Goal: Task Accomplishment & Management: Manage account settings

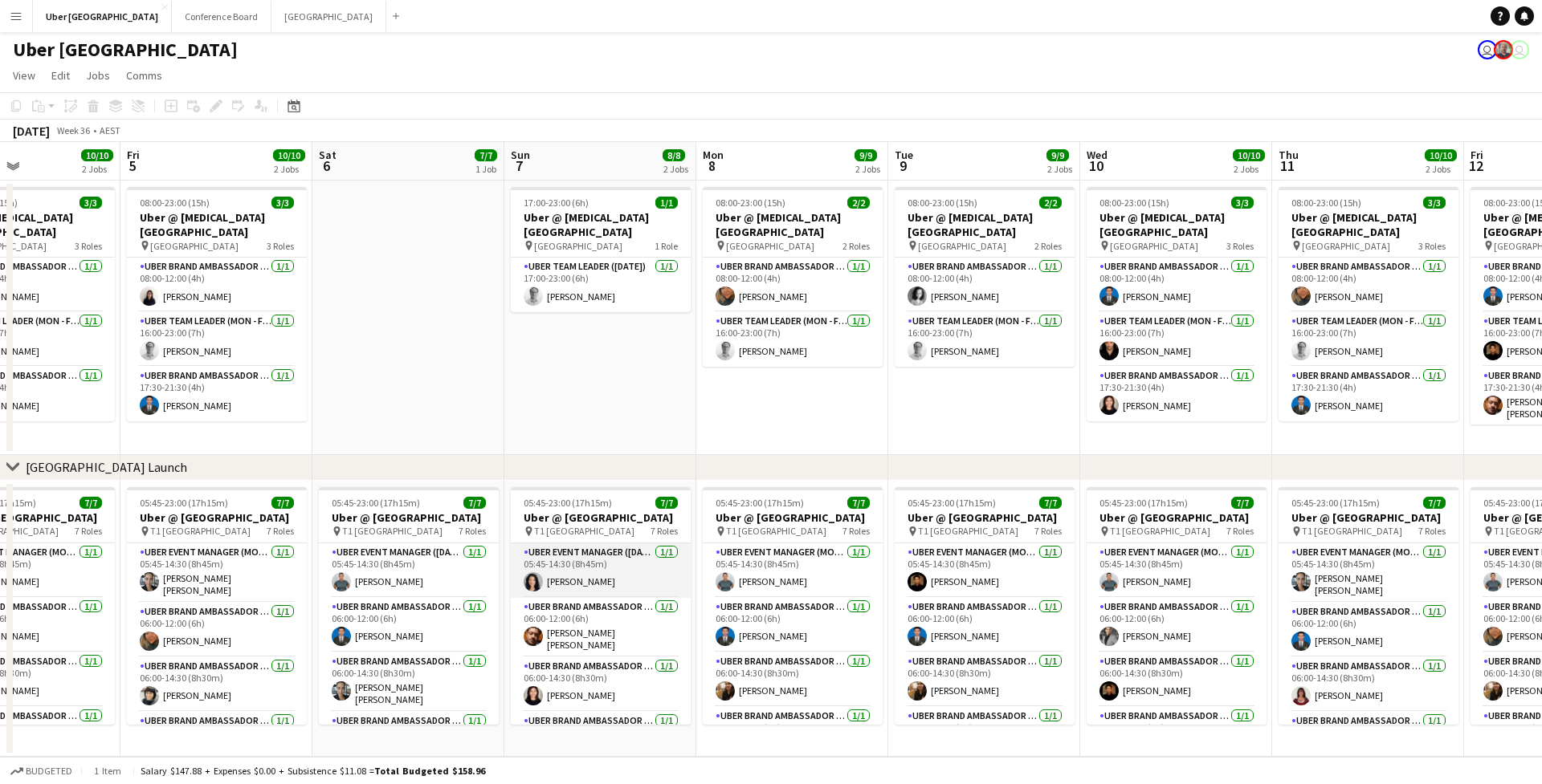
click at [598, 577] on app-card-role "UBER Event Manager ([DATE]) [DATE] 05:45-14:30 (8h45m) [PERSON_NAME]" at bounding box center [601, 570] width 180 height 54
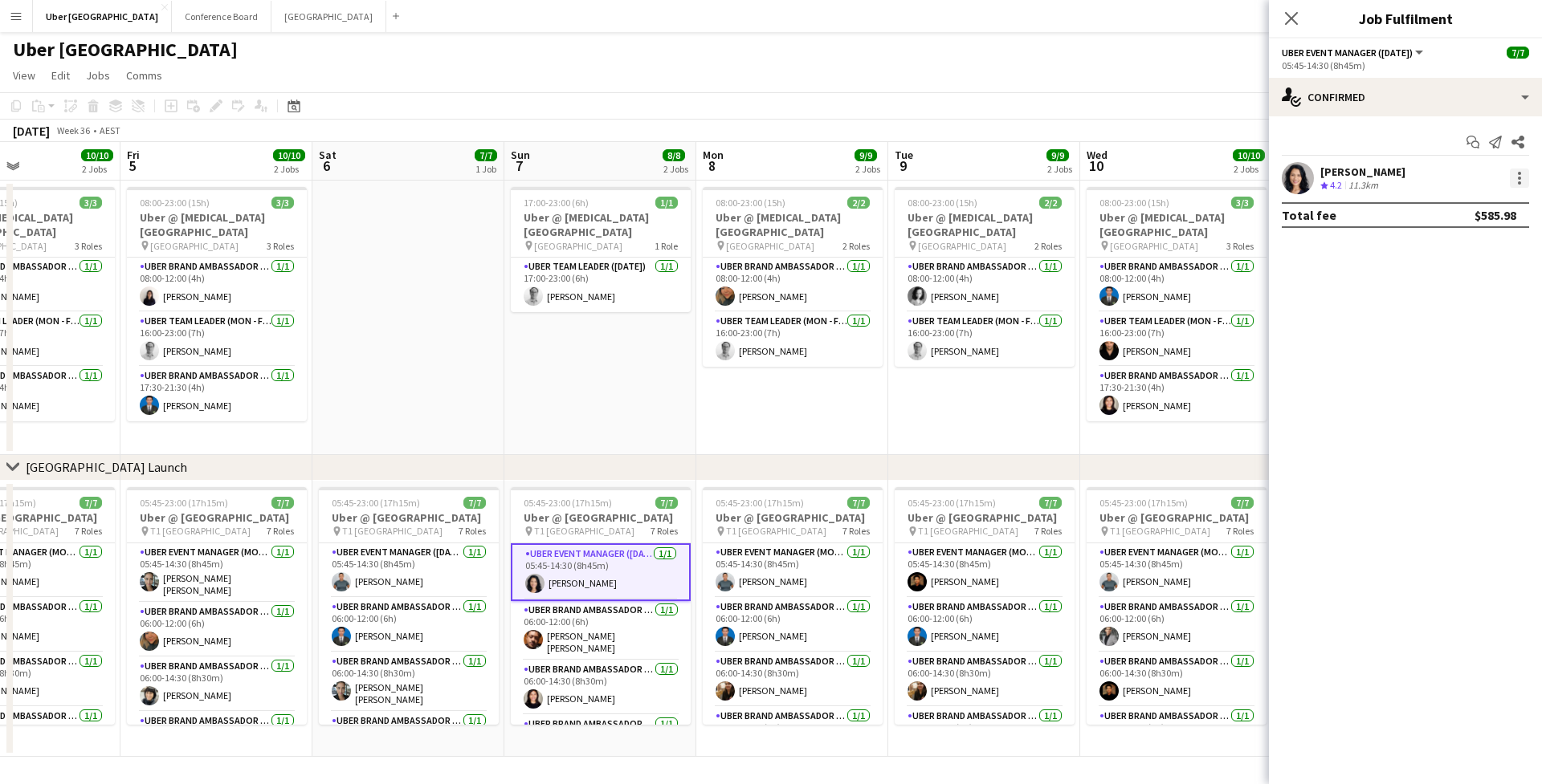
click at [1519, 184] on div at bounding box center [1519, 183] width 3 height 3
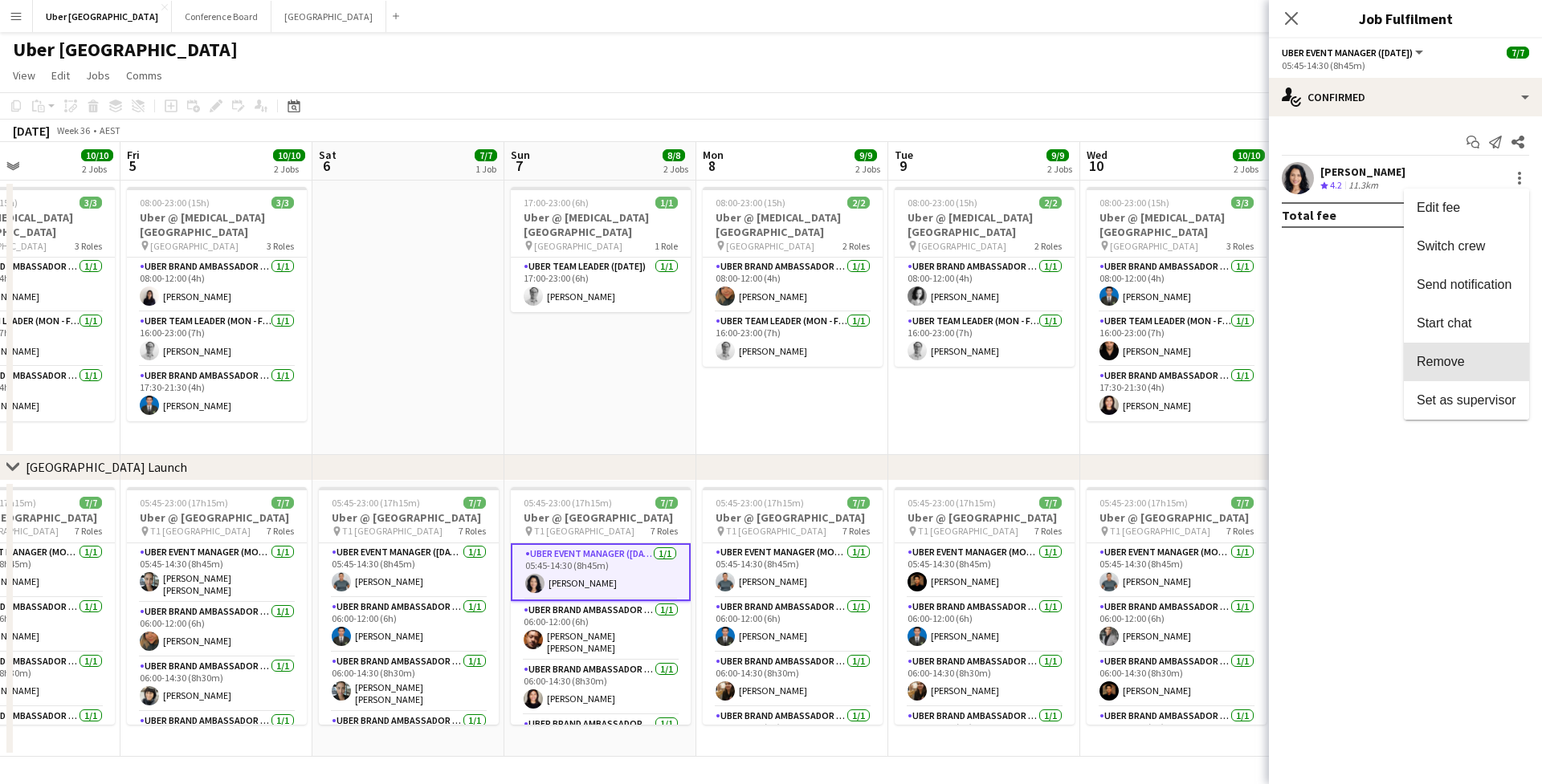
click at [1500, 351] on button "Remove" at bounding box center [1466, 361] width 125 height 38
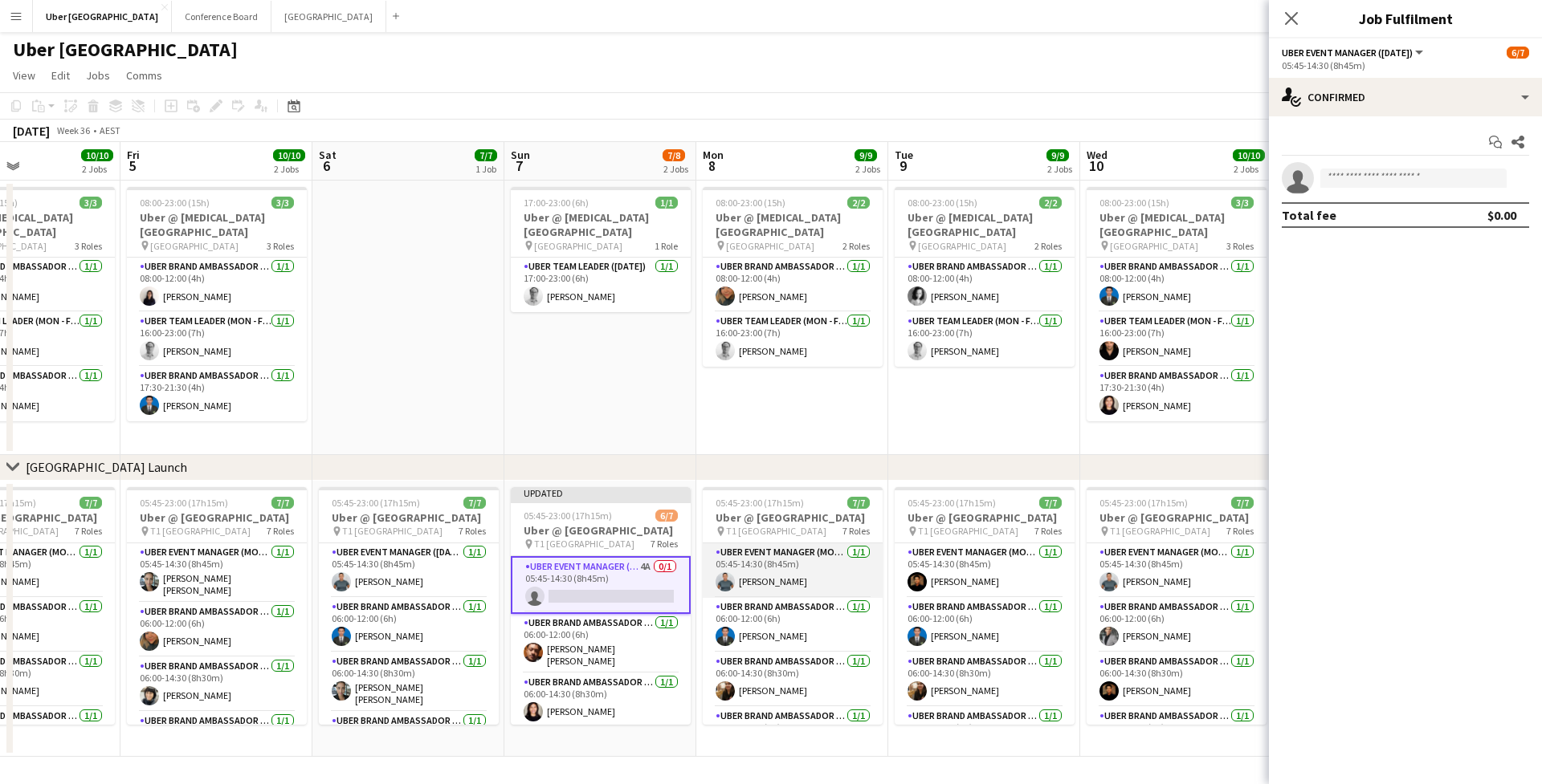
click at [780, 573] on app-card-role "UBER Event Manager (Mon - Fri) [DATE] 05:45-14:30 (8h45m) [PERSON_NAME]" at bounding box center [792, 570] width 180 height 54
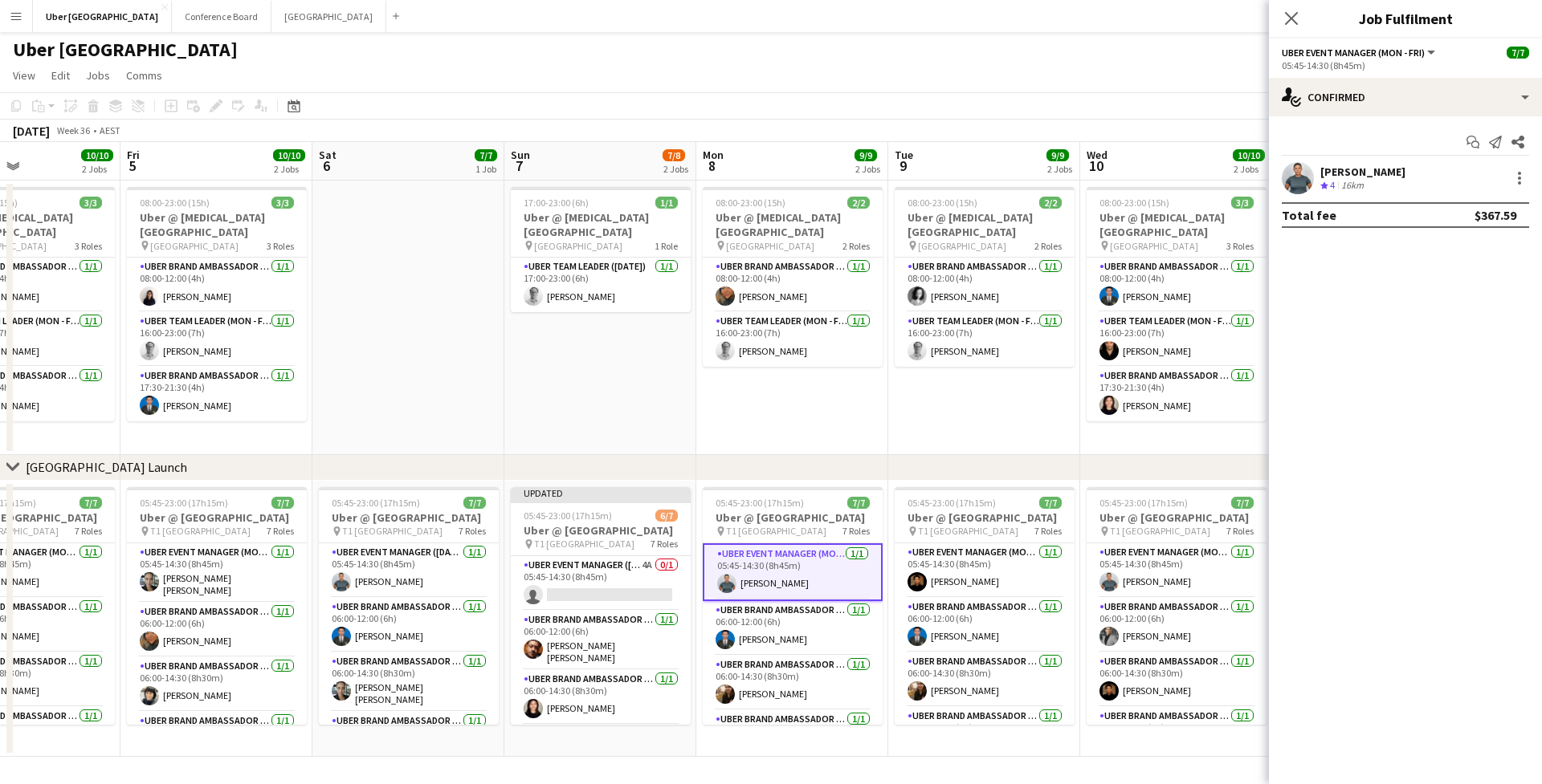
click at [1521, 189] on div "[PERSON_NAME] Crew rating 4 16km" at bounding box center [1405, 177] width 273 height 32
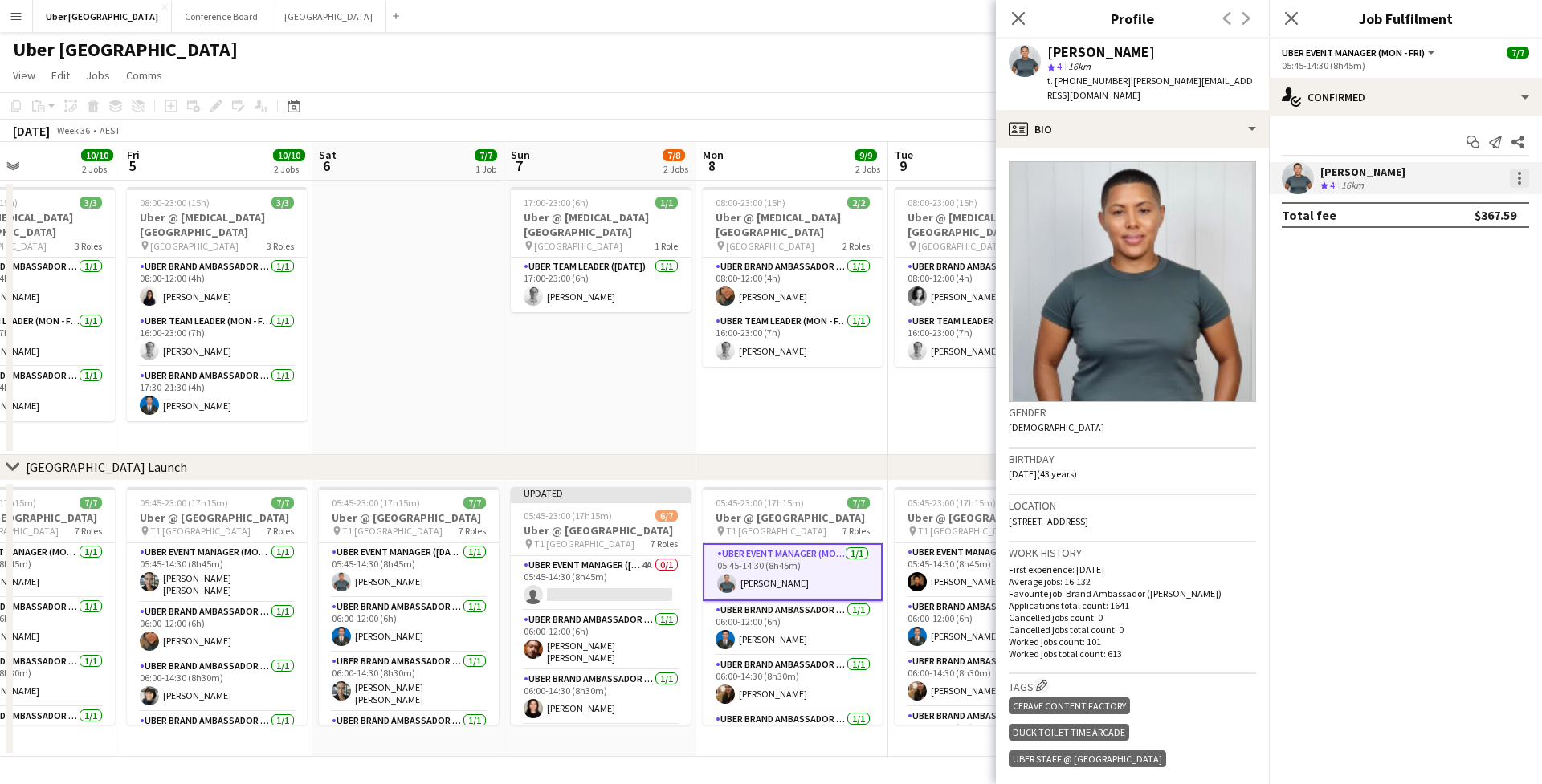
click at [1520, 176] on div at bounding box center [1519, 178] width 3 height 3
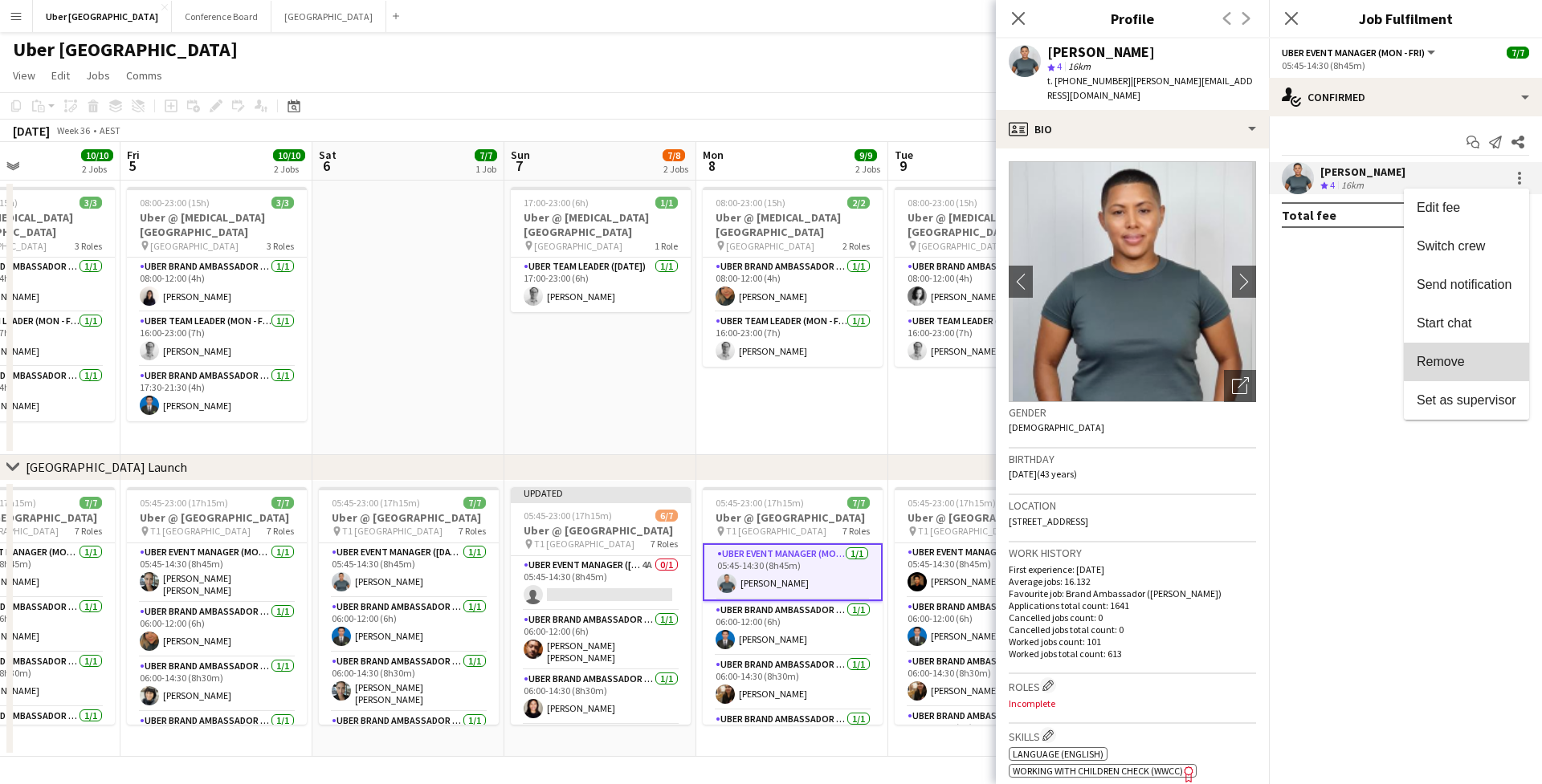
click at [1505, 351] on button "Remove" at bounding box center [1466, 361] width 125 height 38
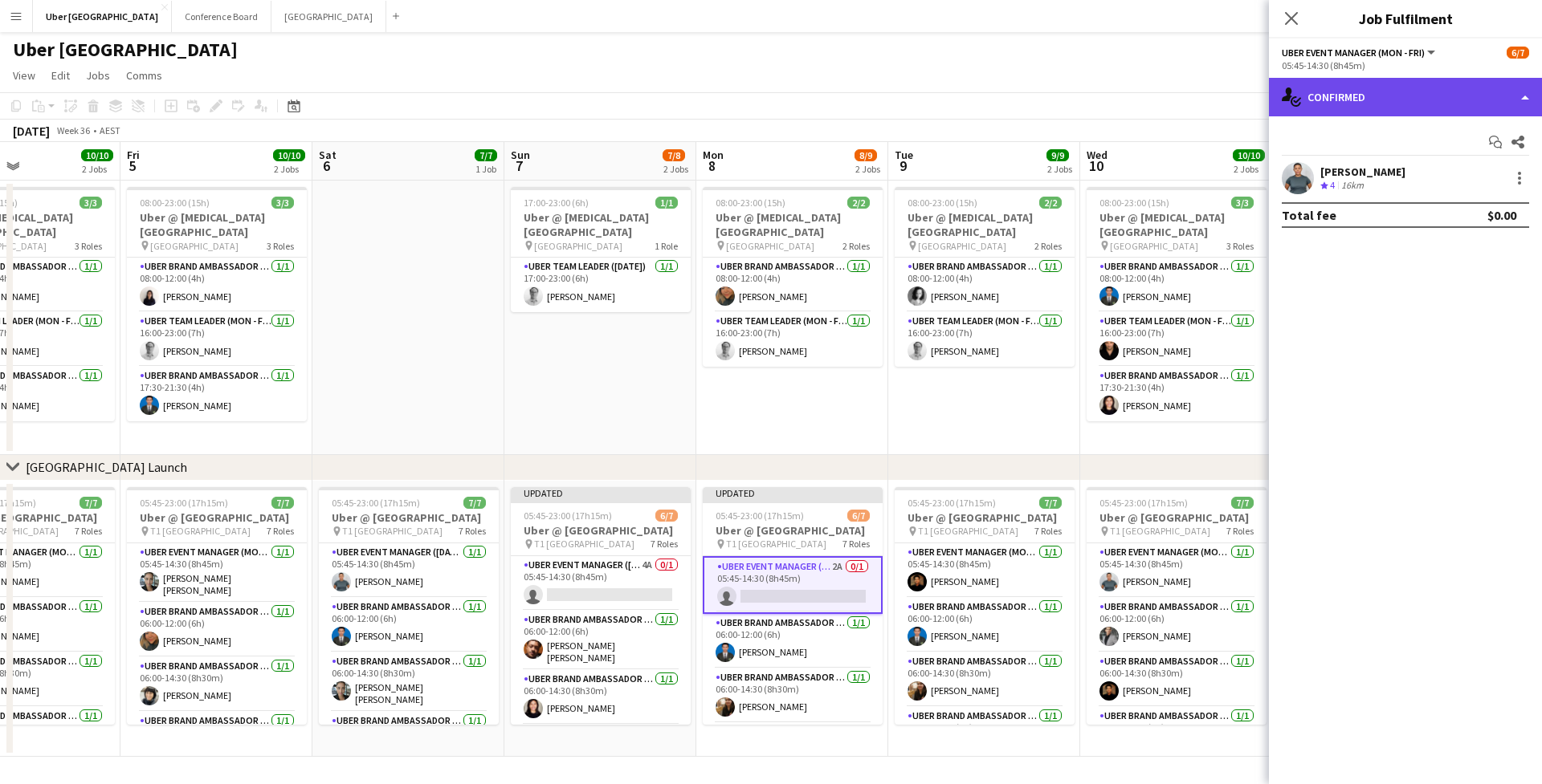
click at [1387, 102] on div "single-neutral-actions-check-2 Confirmed" at bounding box center [1405, 97] width 273 height 38
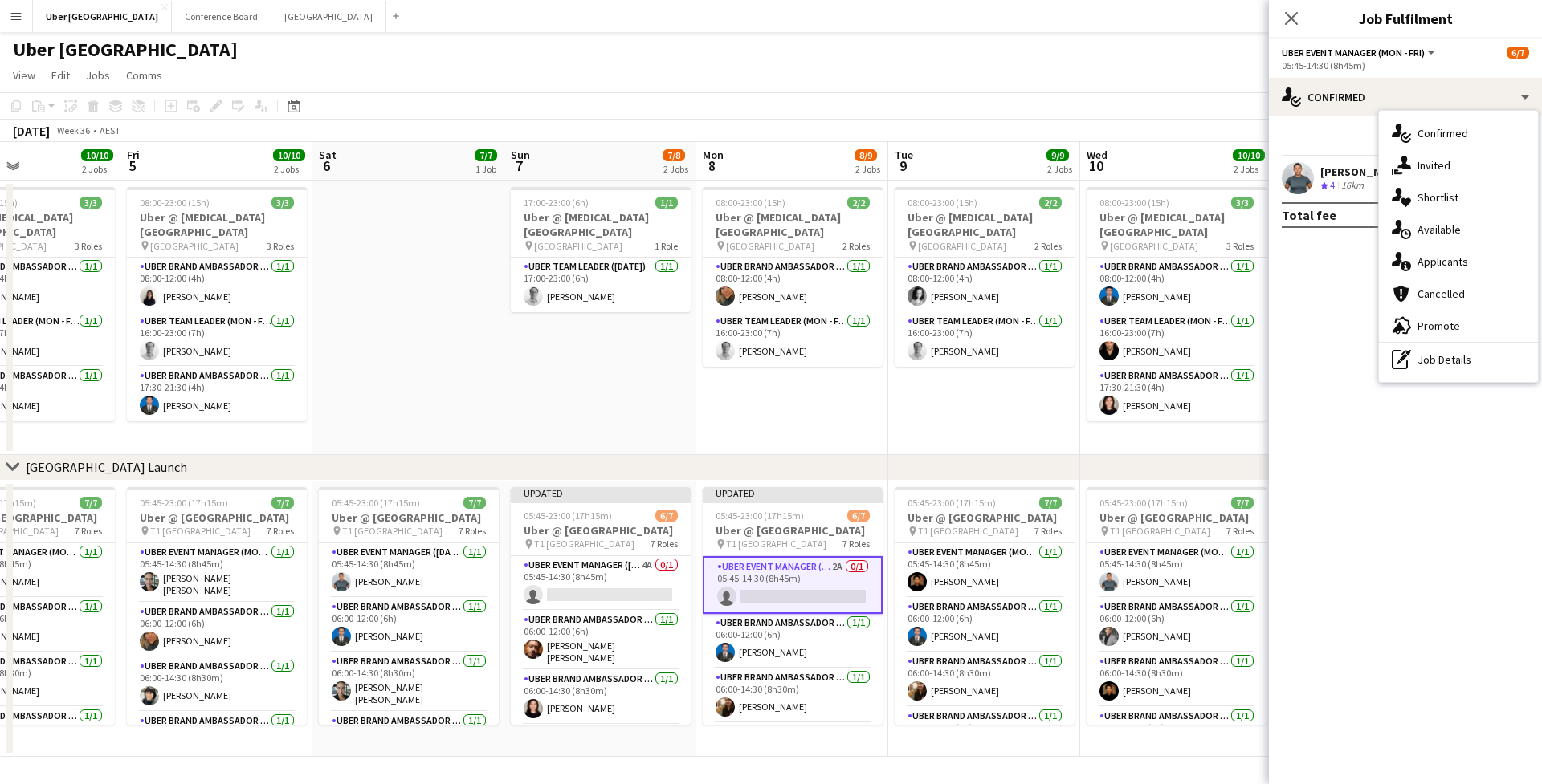
click at [1347, 305] on mat-expansion-panel "check Confirmed Start chat Share [PERSON_NAME] Crew rating 4 16km Total fee $0.…" at bounding box center [1405, 450] width 273 height 668
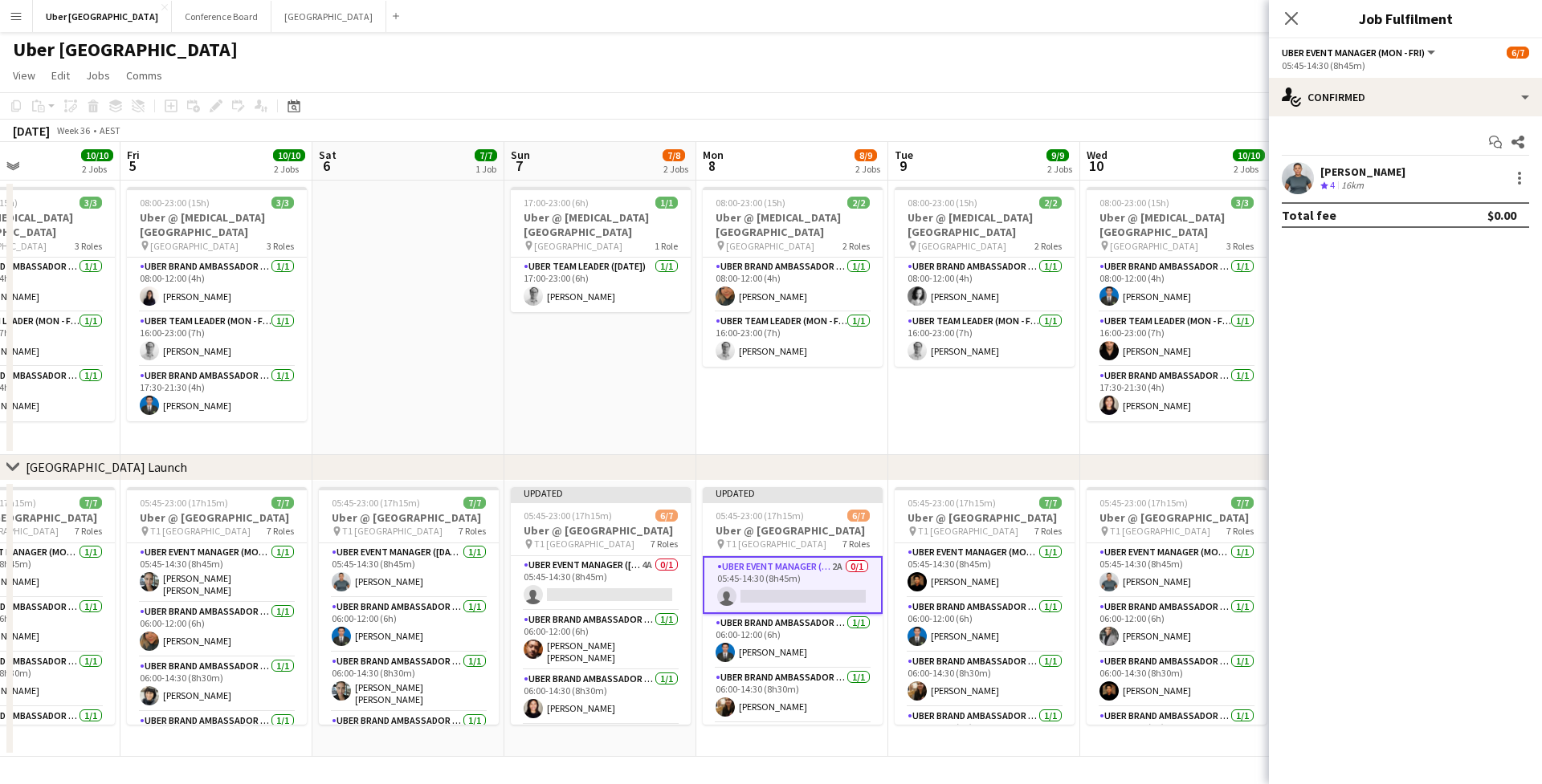
click at [1296, 29] on div "Close pop-in" at bounding box center [1291, 18] width 45 height 37
click at [1283, 15] on app-icon "Close pop-in" at bounding box center [1291, 19] width 24 height 24
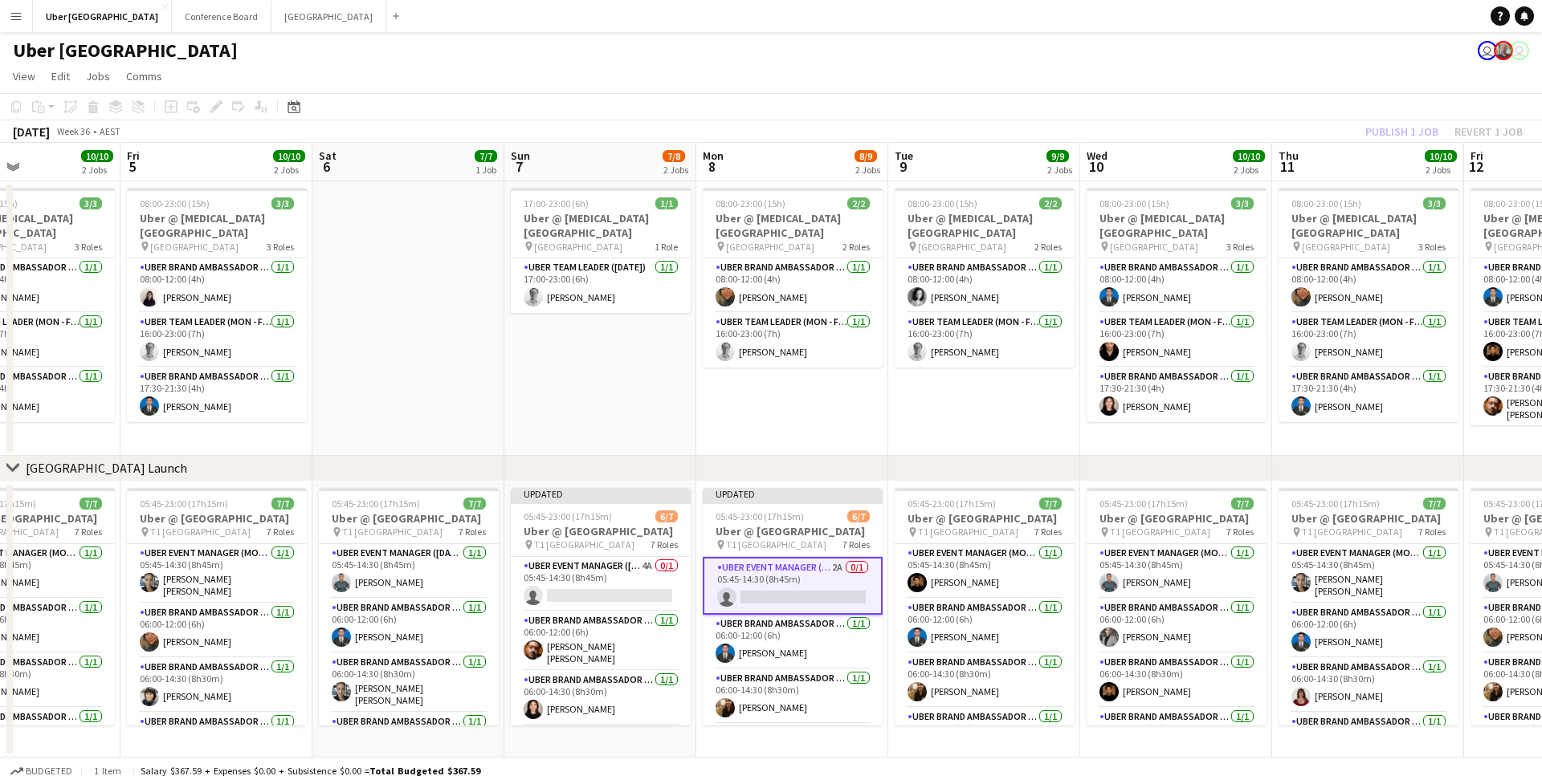
click at [1435, 128] on div "Publish 1 job Revert 1 job" at bounding box center [1444, 132] width 196 height 21
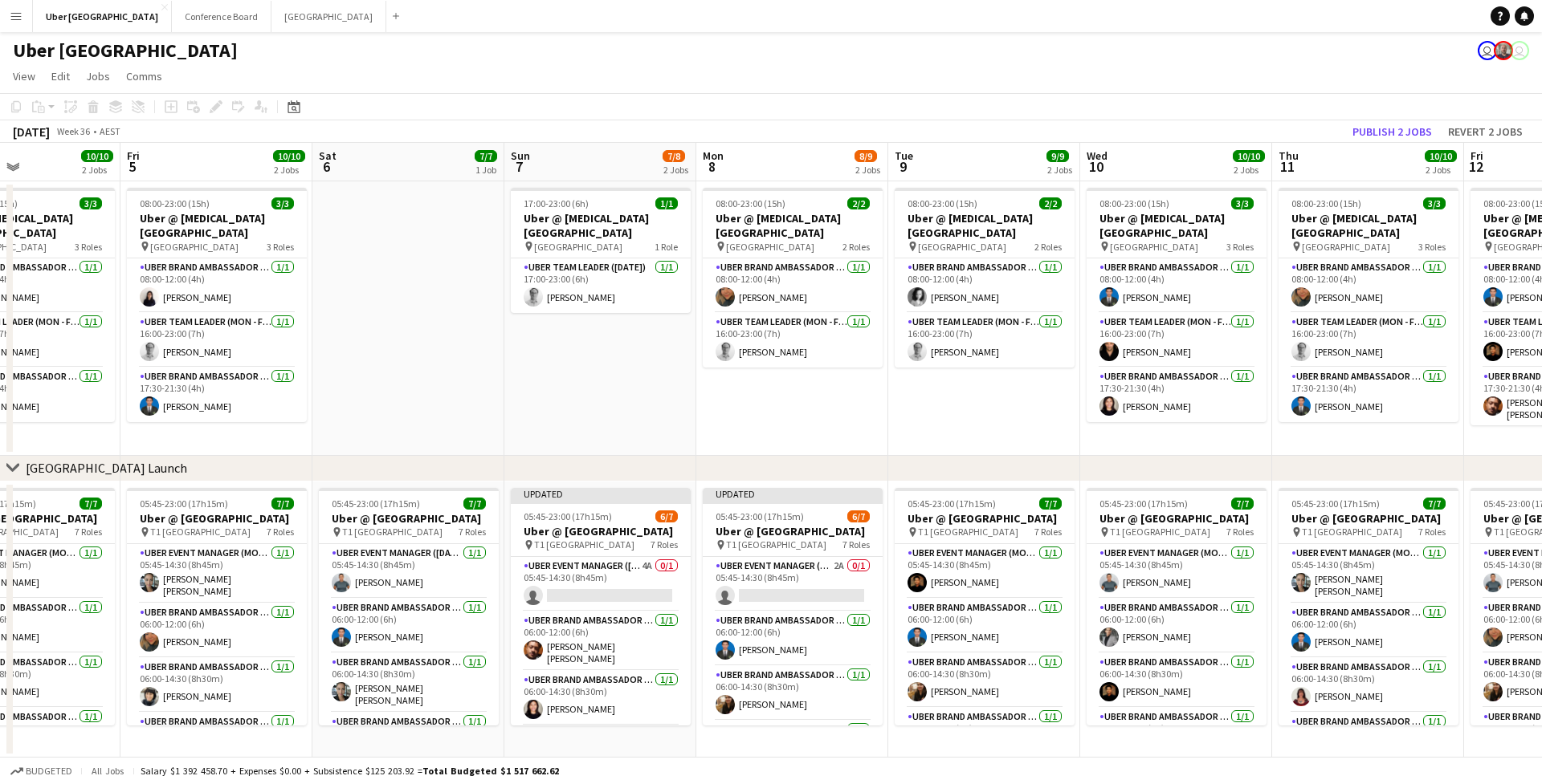
click at [1429, 132] on button "Publish 2 jobs" at bounding box center [1391, 132] width 92 height 21
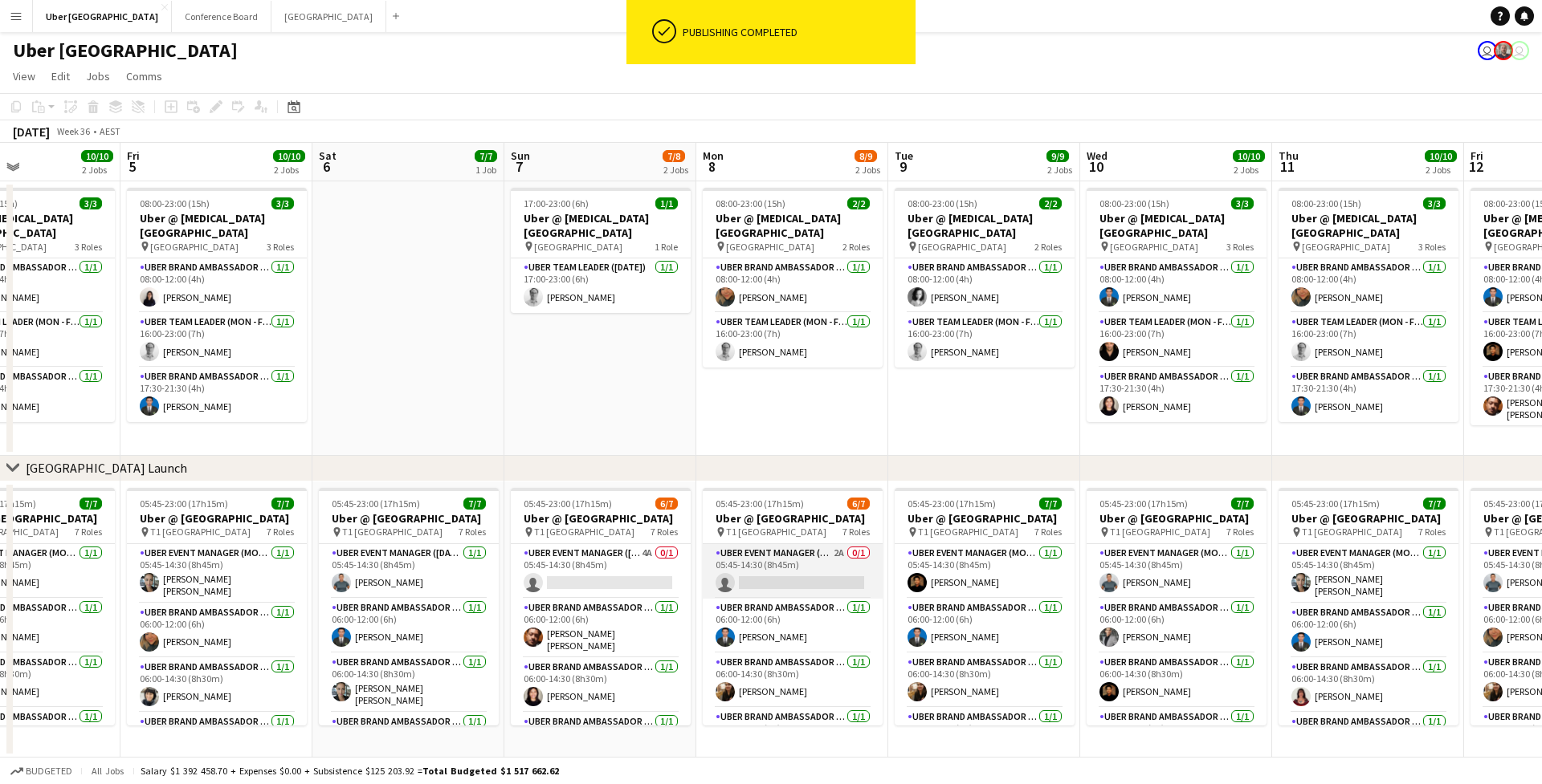
click at [796, 566] on app-card-role "UBER Event Manager (Mon - Fri) 2A 0/1 05:45-14:30 (8h45m) single-neutral-actions" at bounding box center [792, 571] width 180 height 54
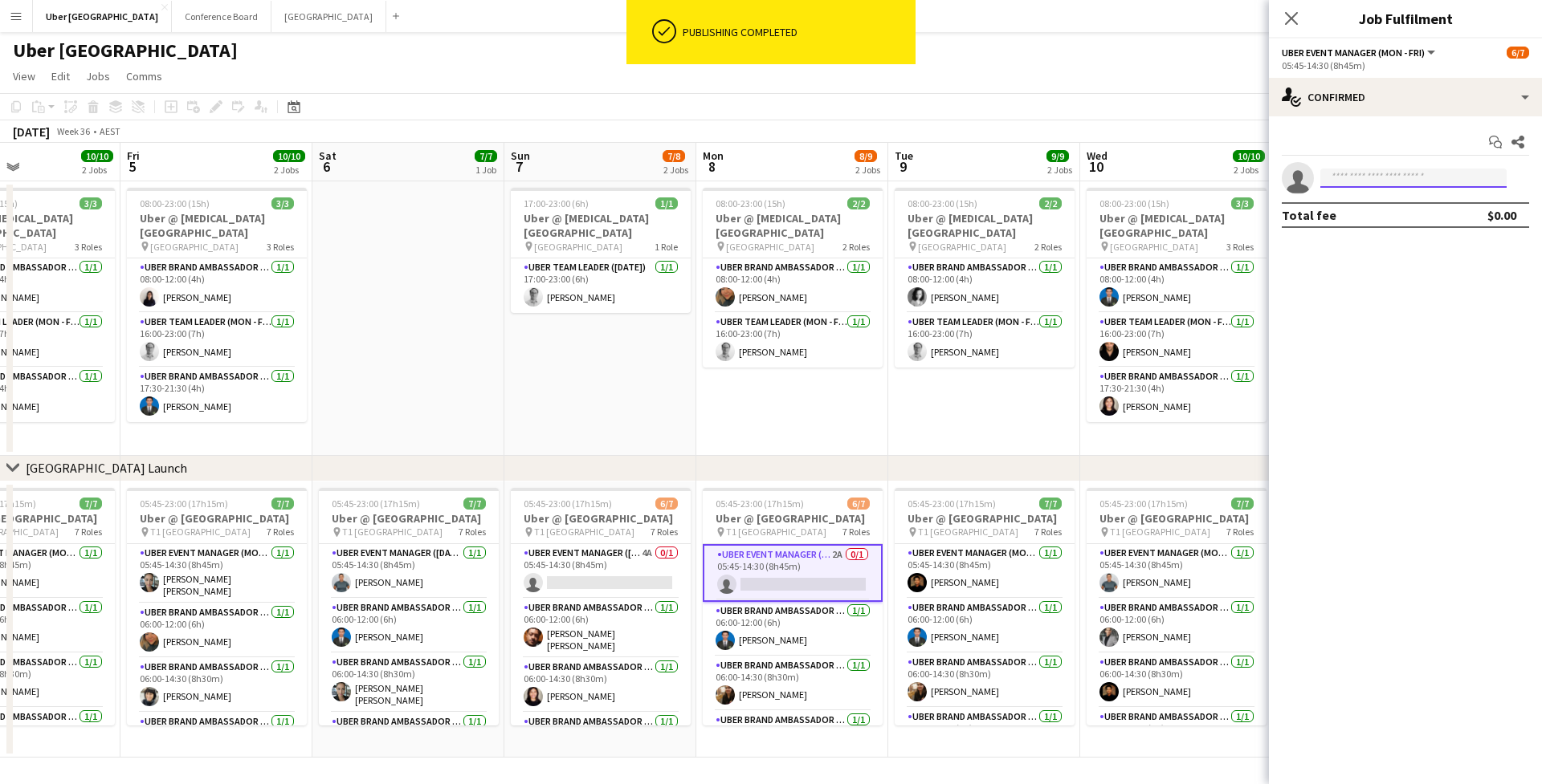
click at [1360, 186] on input at bounding box center [1413, 178] width 186 height 20
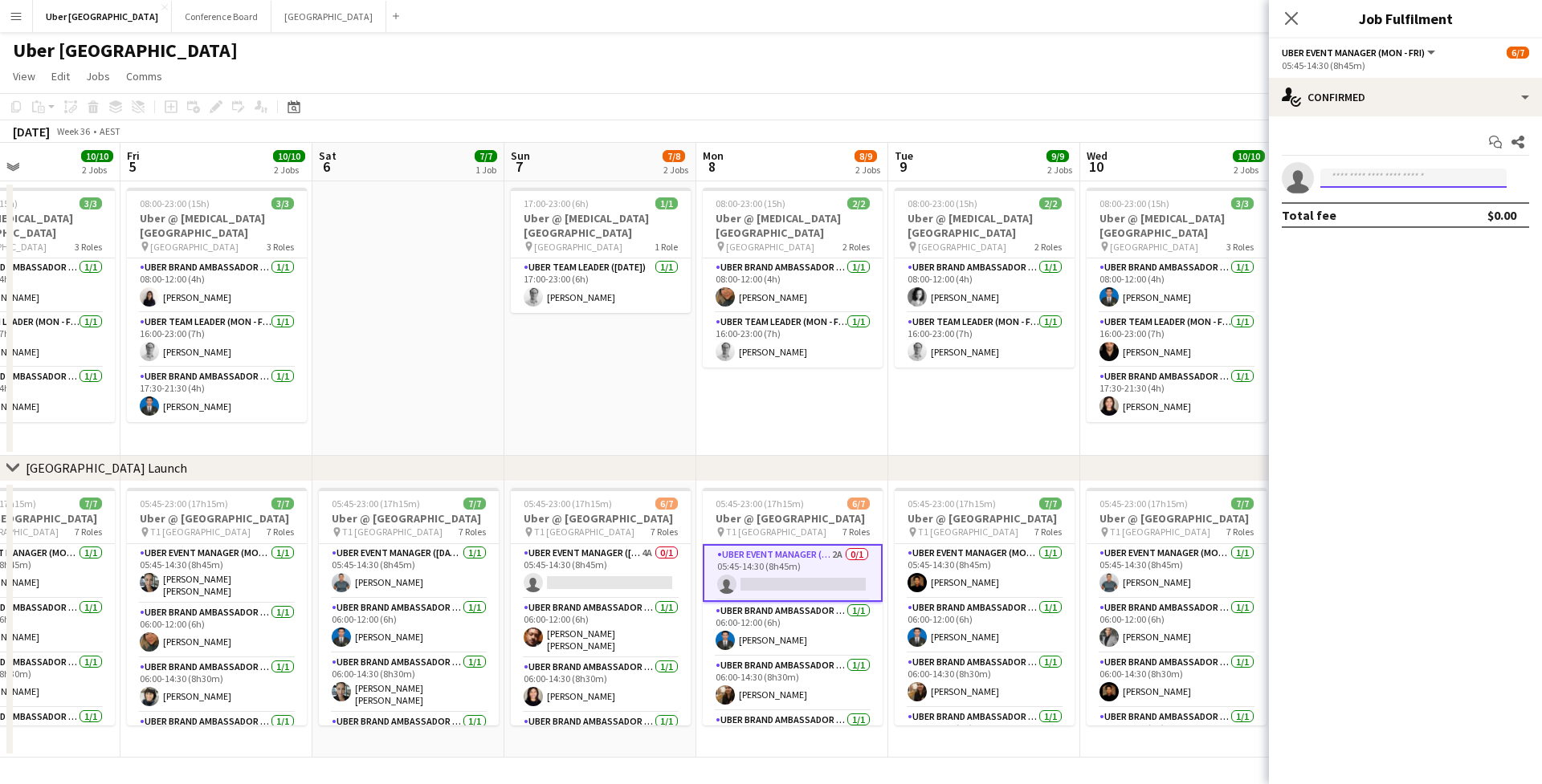
type input "*"
type input "*****"
drag, startPoint x: 1378, startPoint y: 200, endPoint x: 1390, endPoint y: 210, distance: 15.6
click at [1390, 210] on span "[EMAIL_ADDRESS][PERSON_NAME][DOMAIN_NAME]" at bounding box center [1413, 215] width 160 height 13
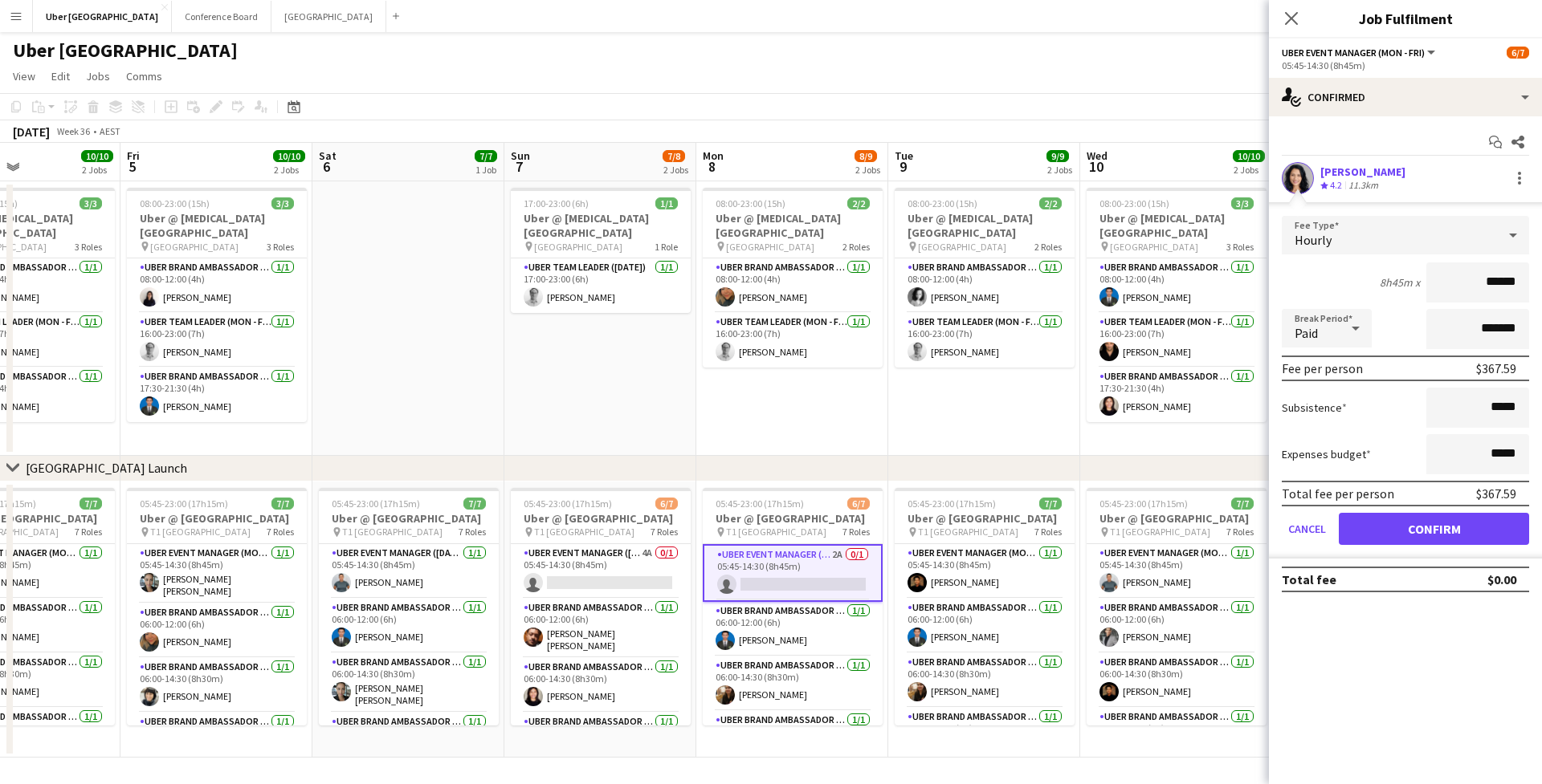
click at [1460, 524] on button "Confirm" at bounding box center [1434, 529] width 190 height 32
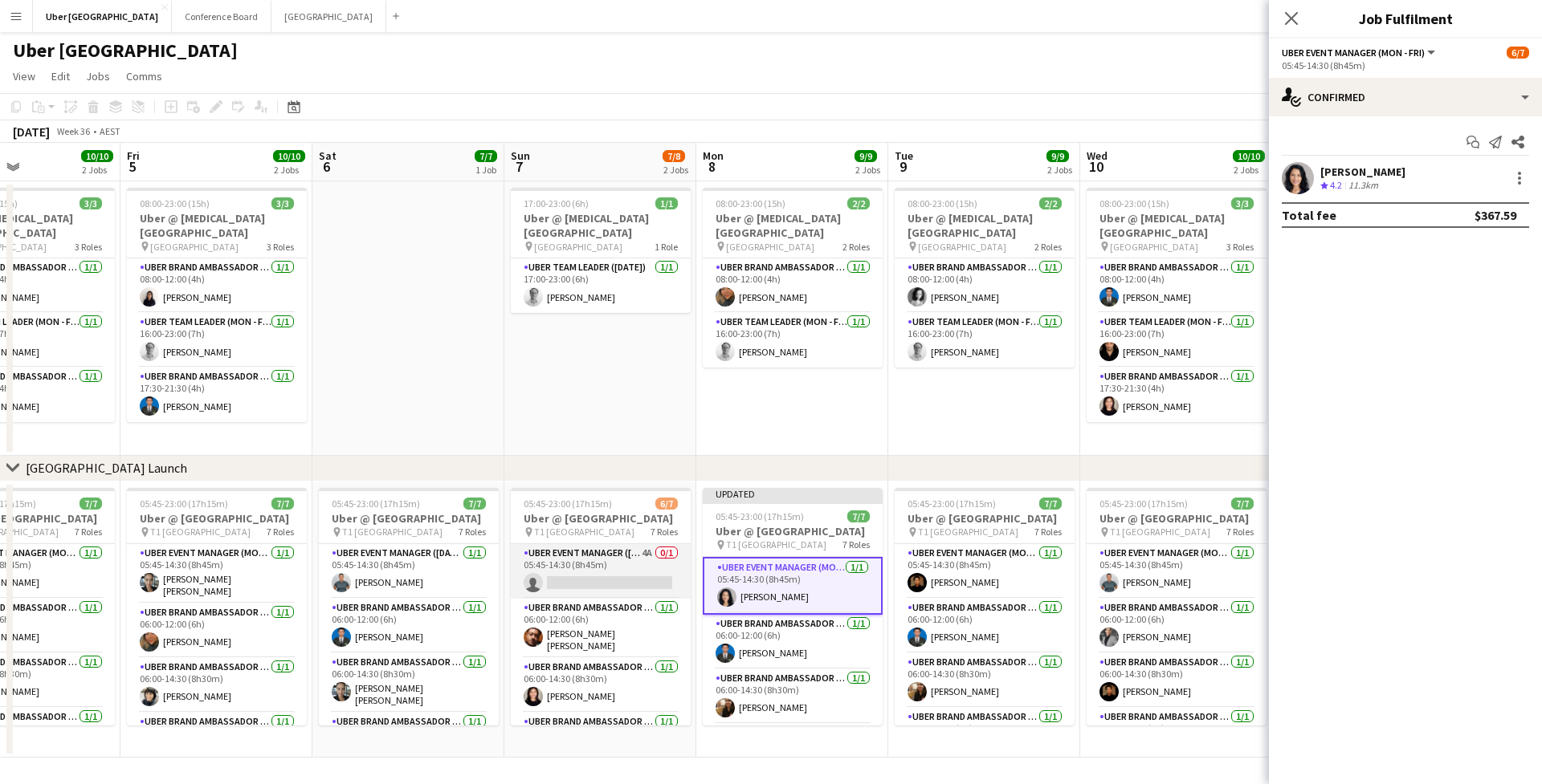
click at [542, 575] on app-card-role "UBER Event Manager ([DATE]) 4A 0/1 05:45-14:30 (8h45m) single-neutral-actions" at bounding box center [601, 571] width 180 height 54
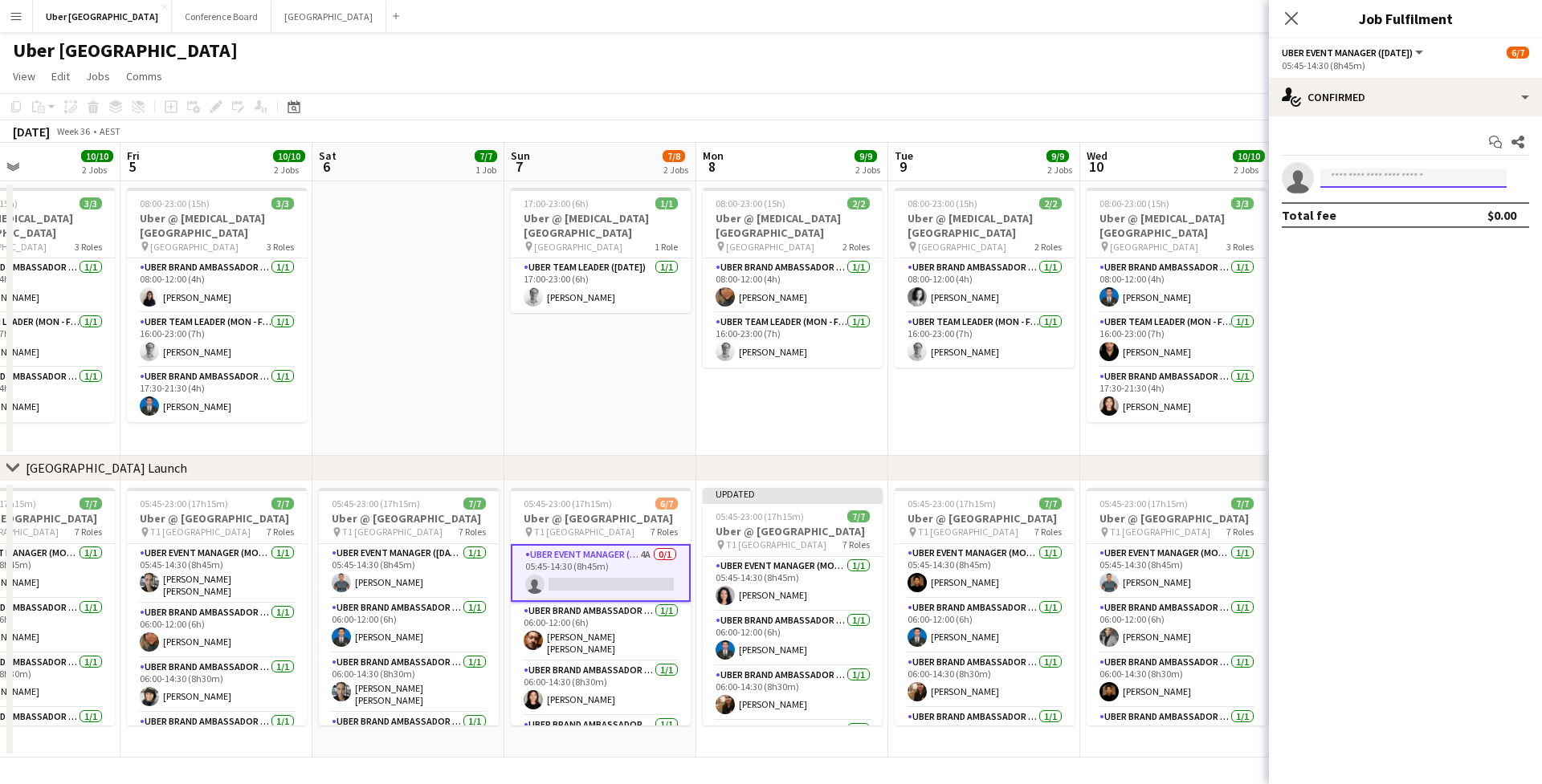
click at [1381, 185] on input at bounding box center [1413, 178] width 186 height 20
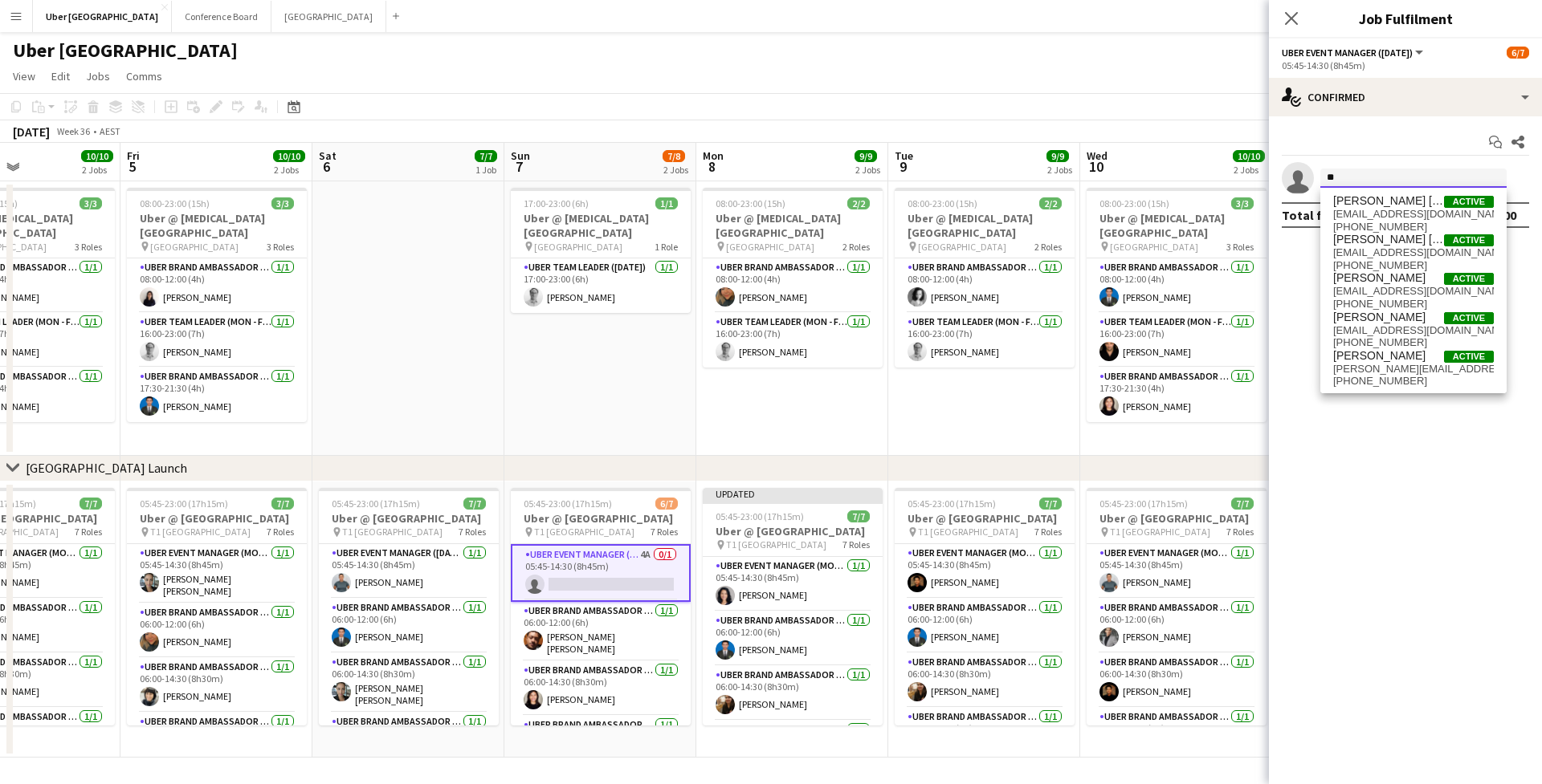
type input "*"
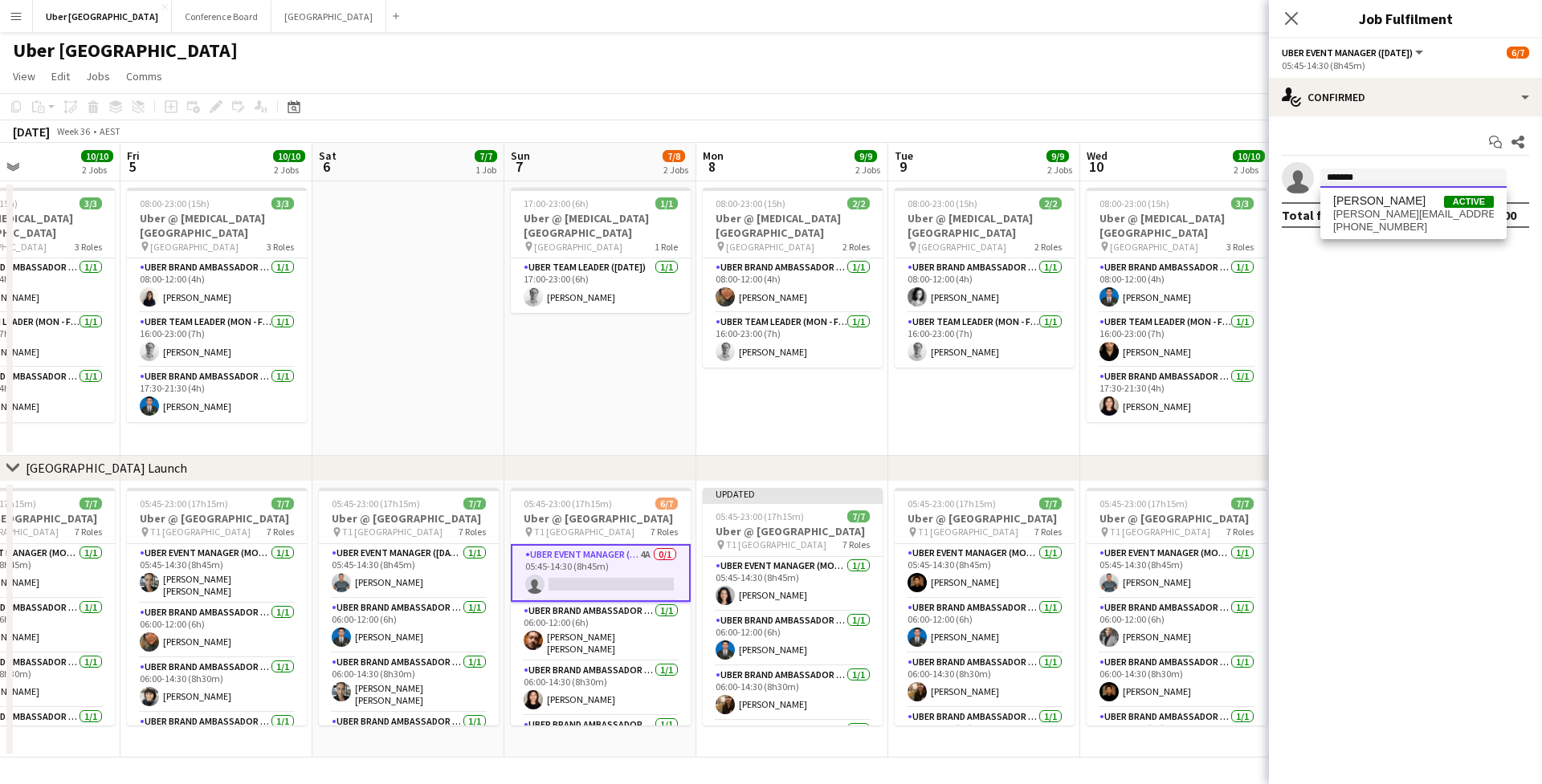
type input "*******"
drag, startPoint x: 1387, startPoint y: 188, endPoint x: 1413, endPoint y: 220, distance: 41.2
click at [1413, 220] on span "[PHONE_NUMBER]" at bounding box center [1413, 227] width 160 height 13
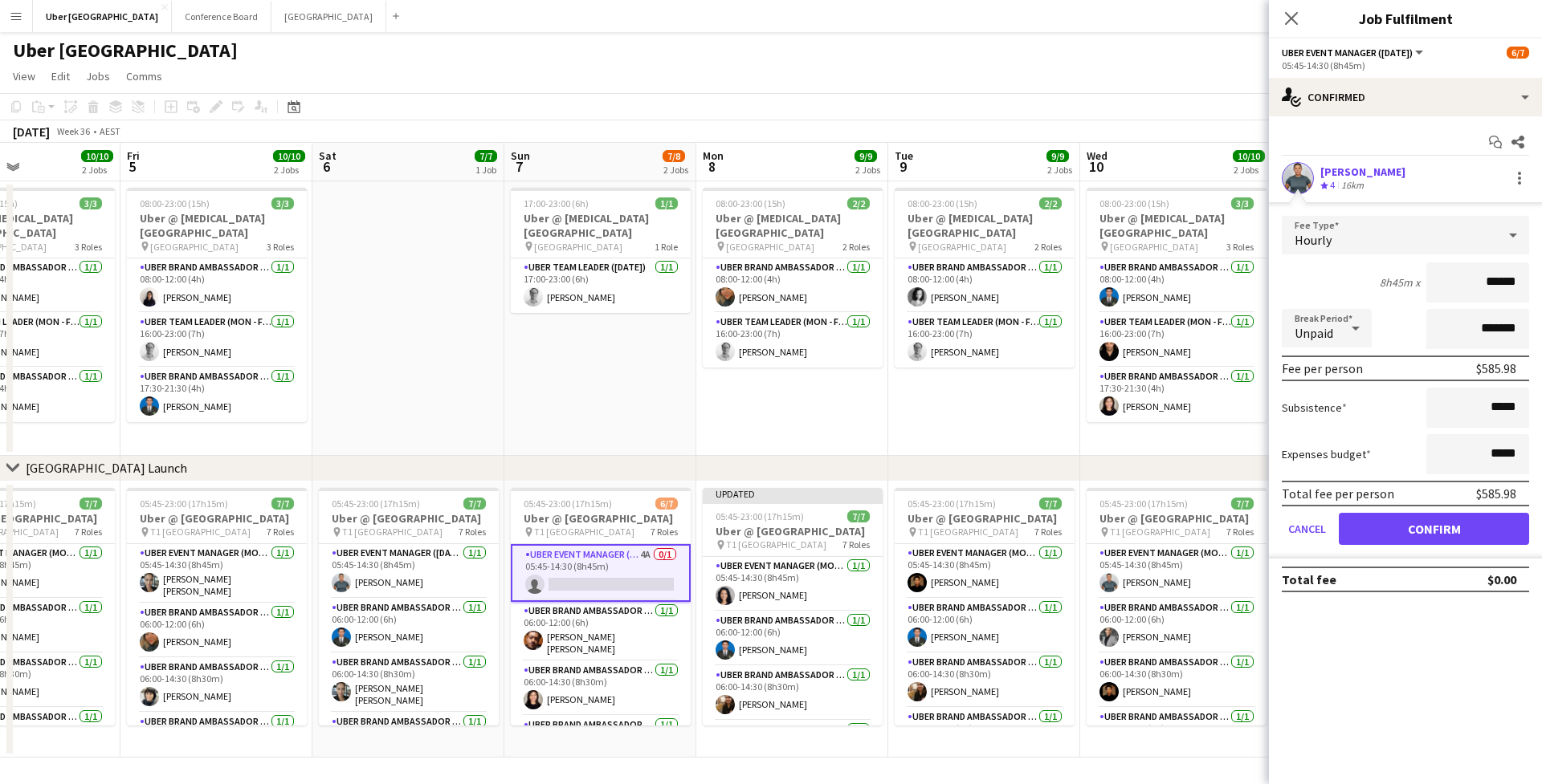
click at [1439, 531] on button "Confirm" at bounding box center [1434, 529] width 190 height 32
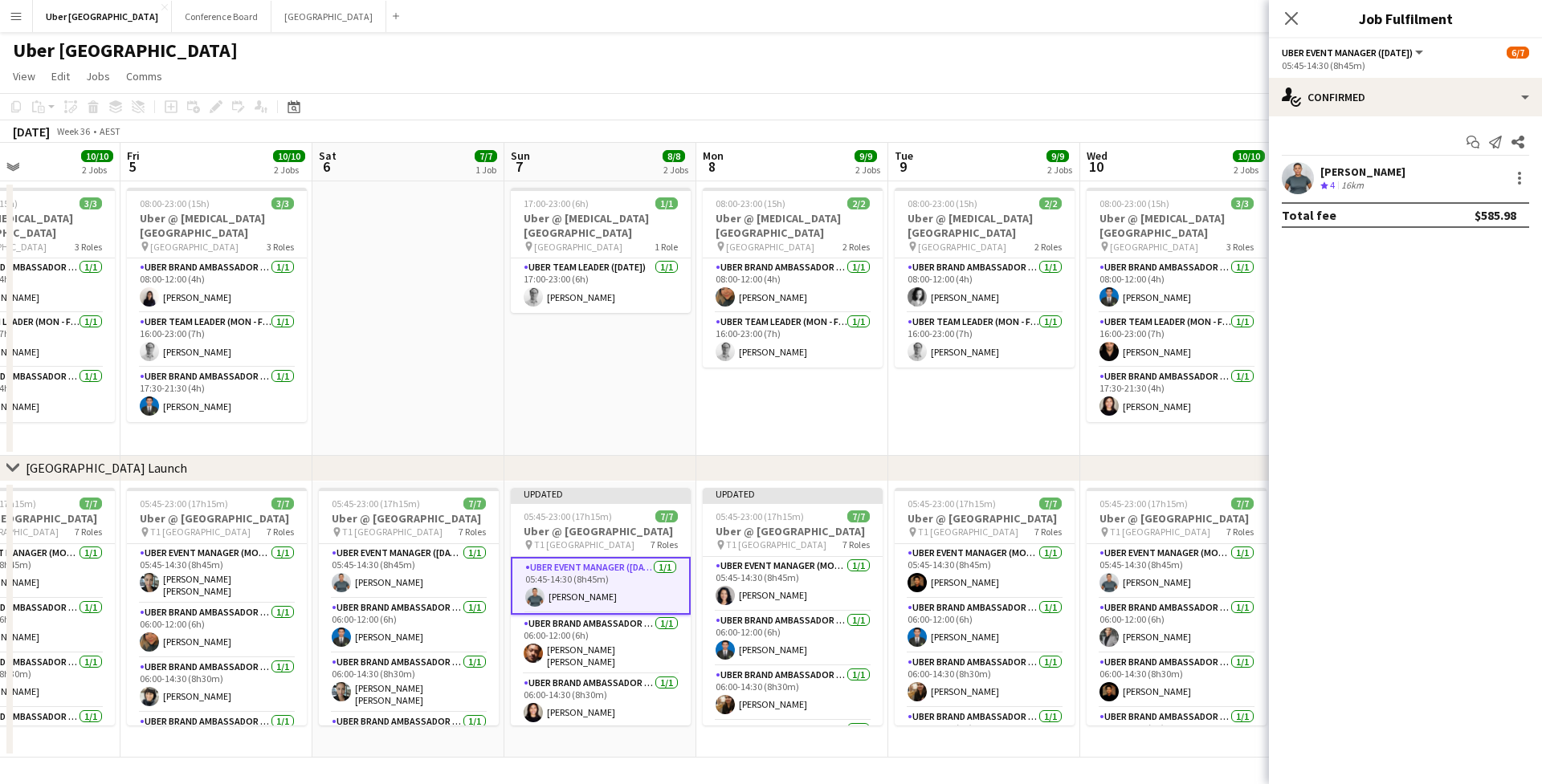
click at [813, 421] on app-date-cell "08:00-23:00 (15h) 2/2 Uber @ [MEDICAL_DATA][GEOGRAPHIC_DATA] pin Sydney Airport…" at bounding box center [793, 318] width 192 height 274
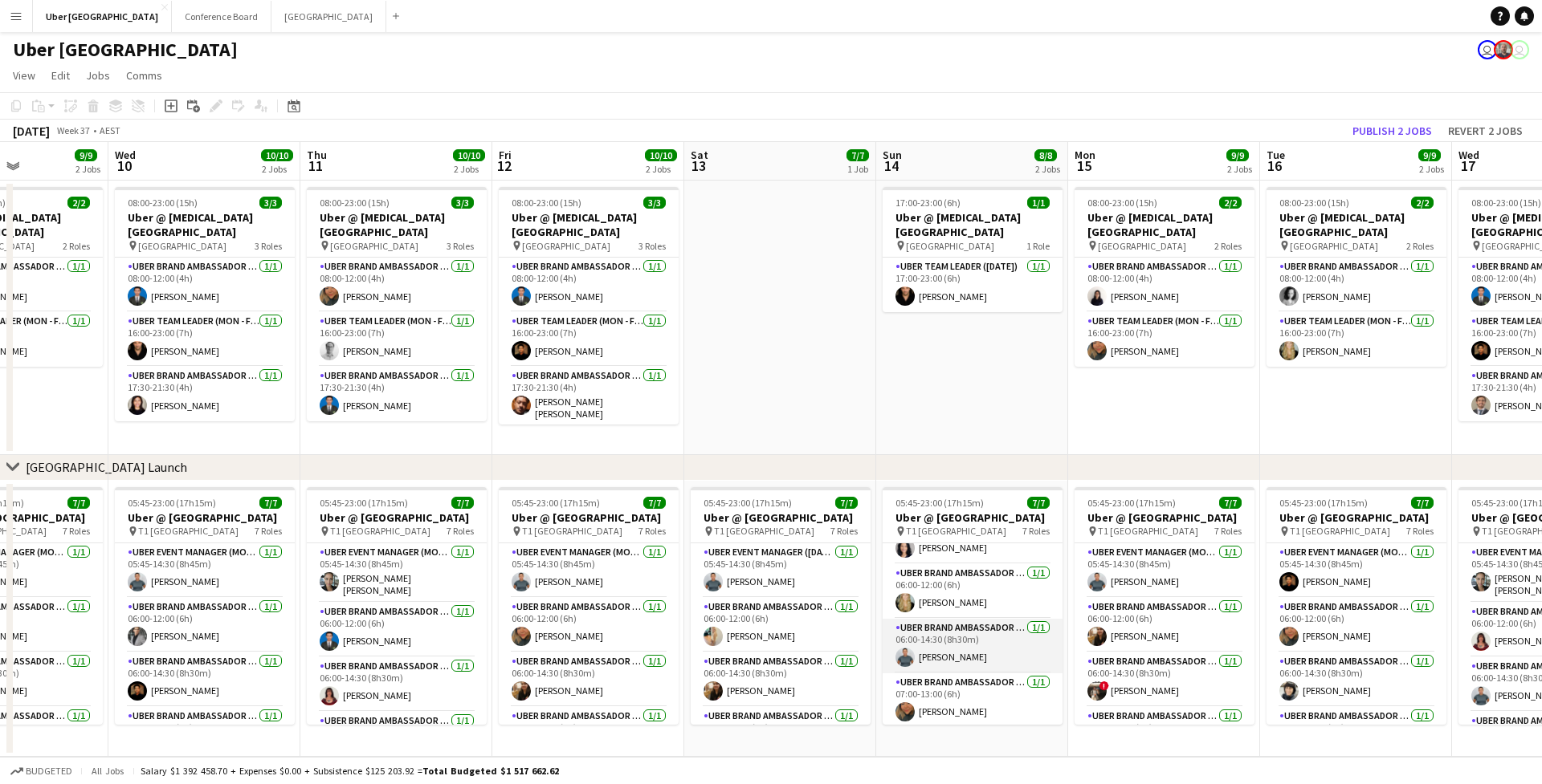
scroll to position [34, 0]
click at [963, 656] on app-card-role "UBER Brand Ambassador ([DATE]) [DATE] 06:00-14:30 (8h30m) [PERSON_NAME]" at bounding box center [972, 645] width 180 height 54
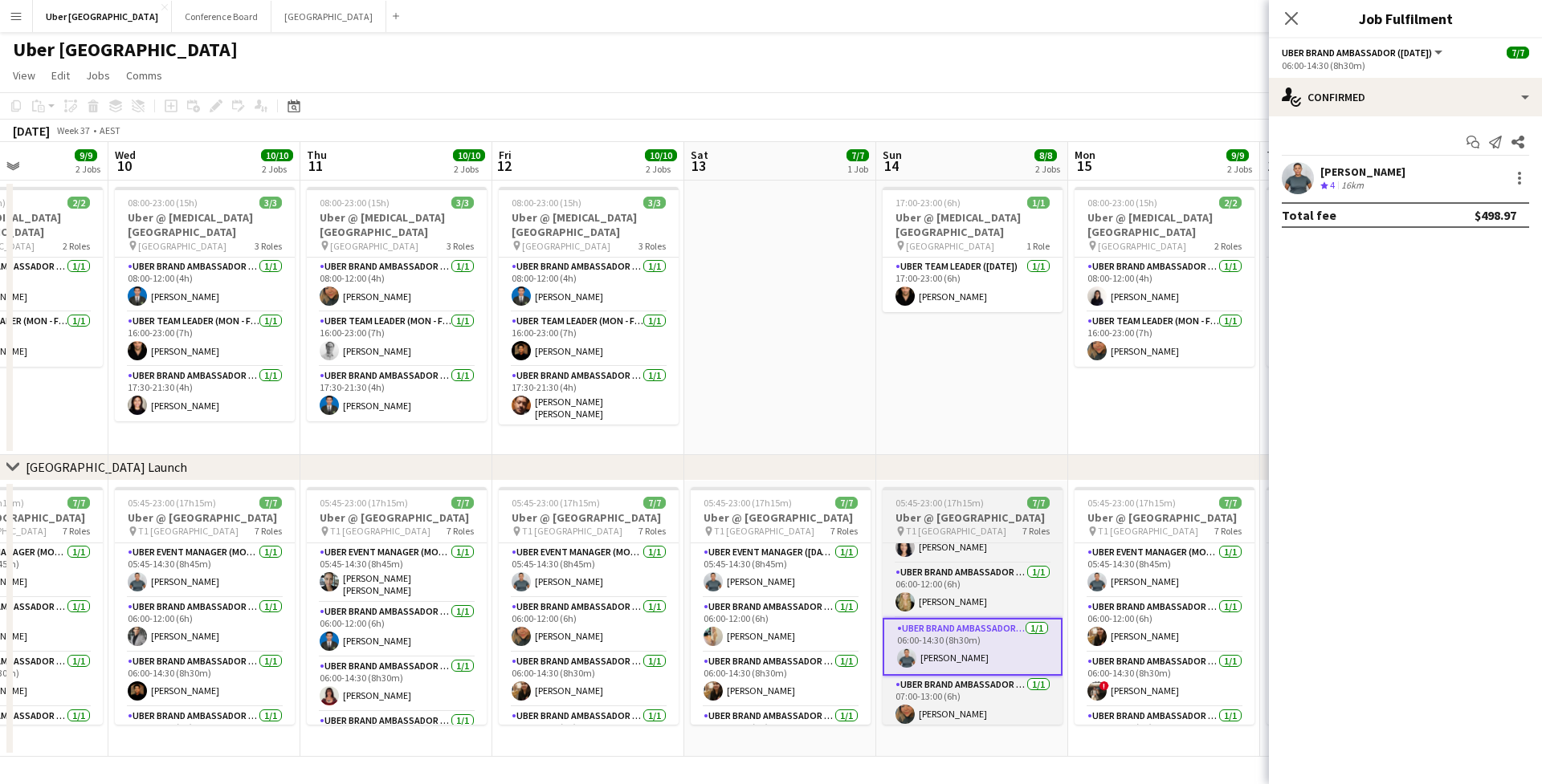
click at [927, 525] on h3 "Uber @ [GEOGRAPHIC_DATA]" at bounding box center [972, 518] width 180 height 15
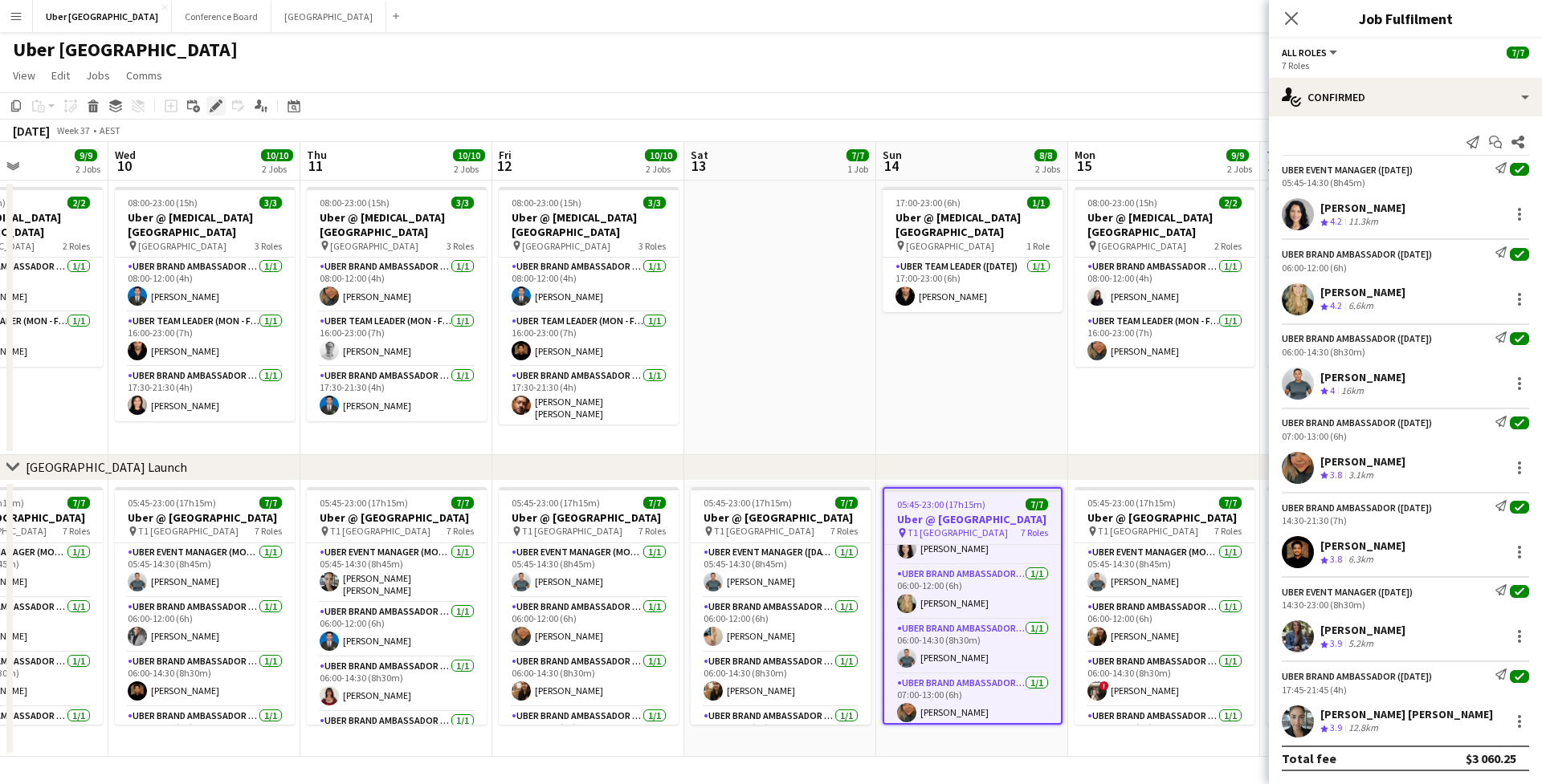
click at [209, 113] on div "Edit" at bounding box center [216, 106] width 20 height 20
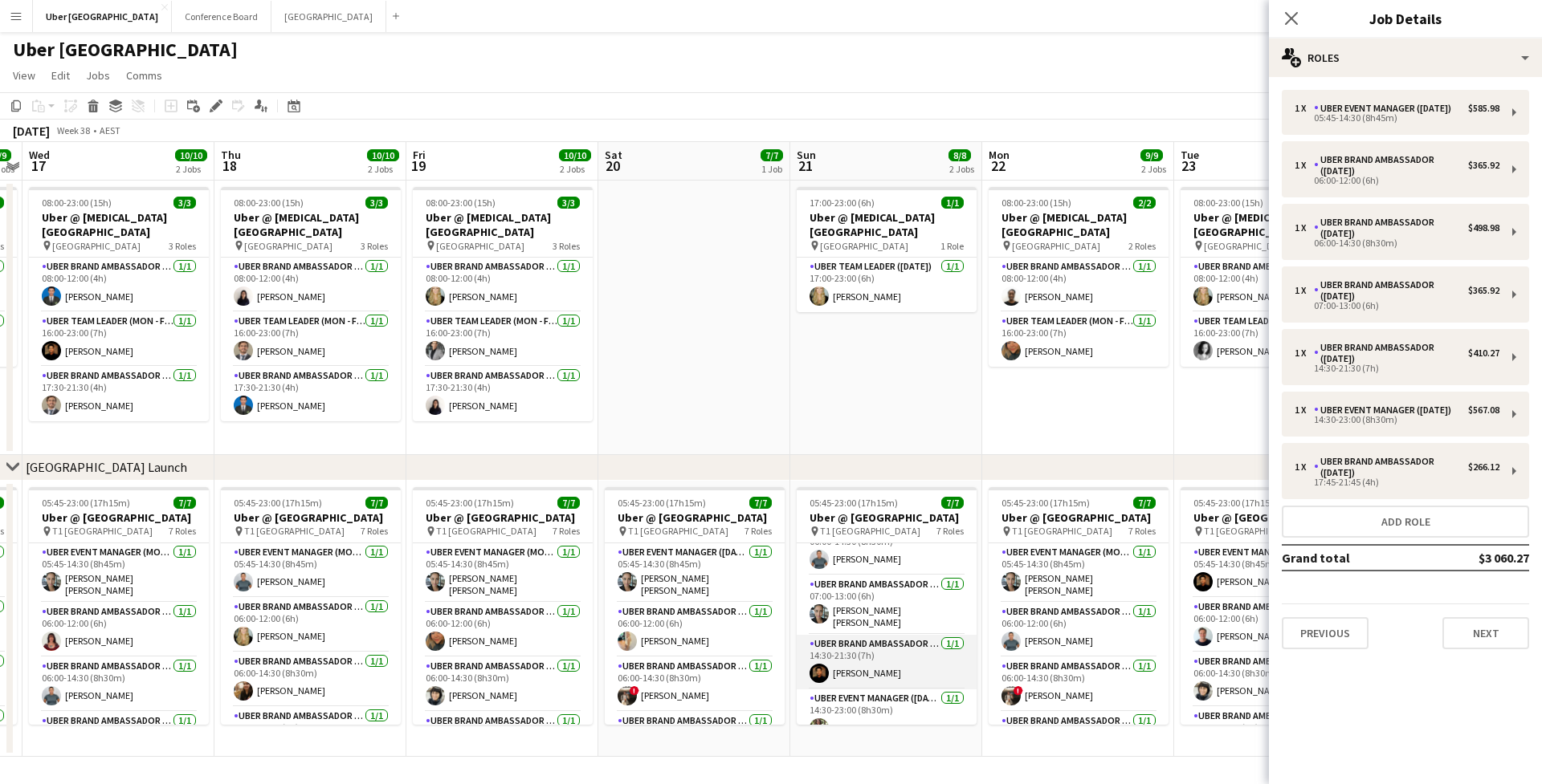
scroll to position [128, 0]
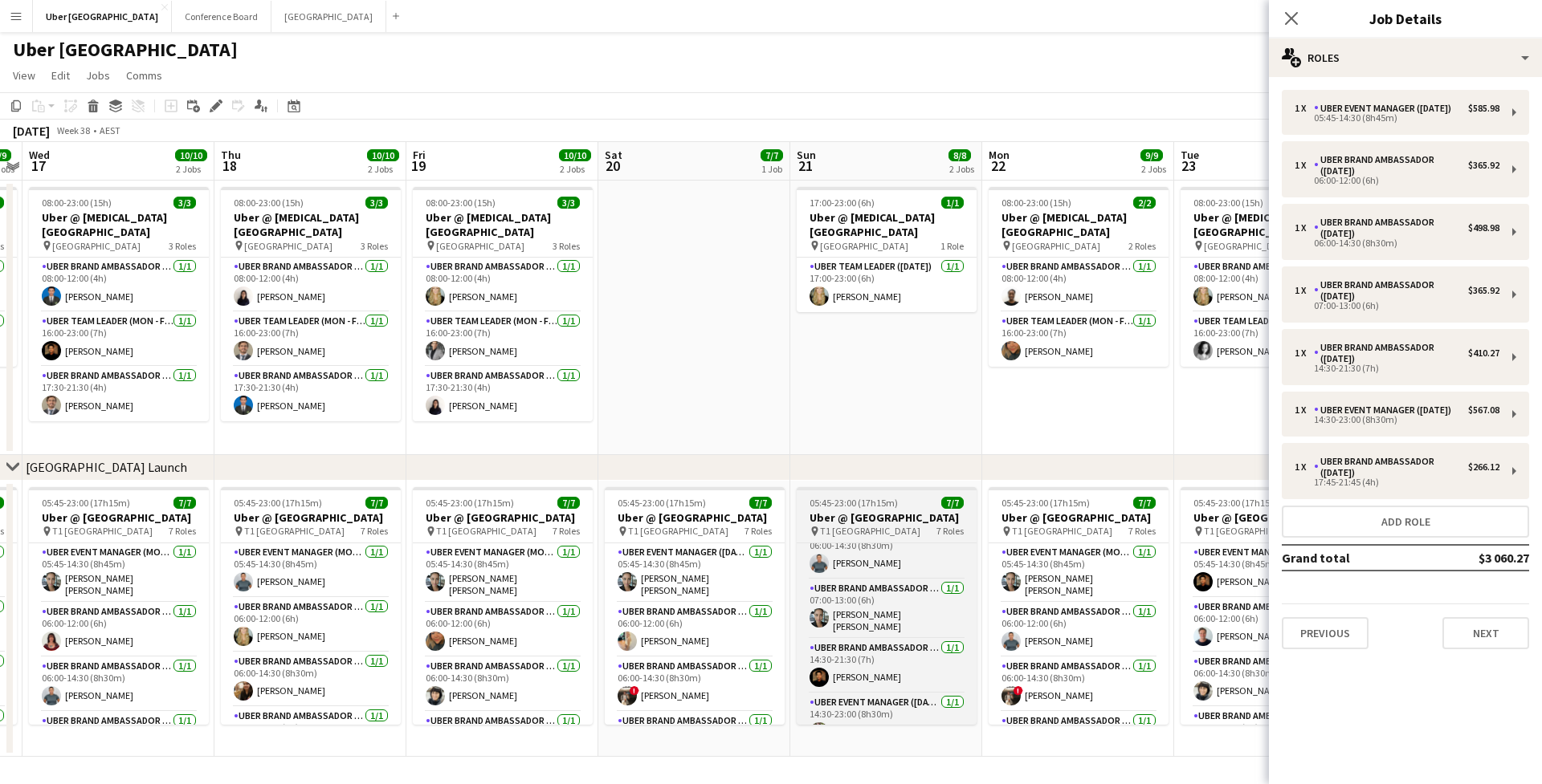
click at [862, 523] on h3 "Uber @ [GEOGRAPHIC_DATA]" at bounding box center [886, 518] width 180 height 15
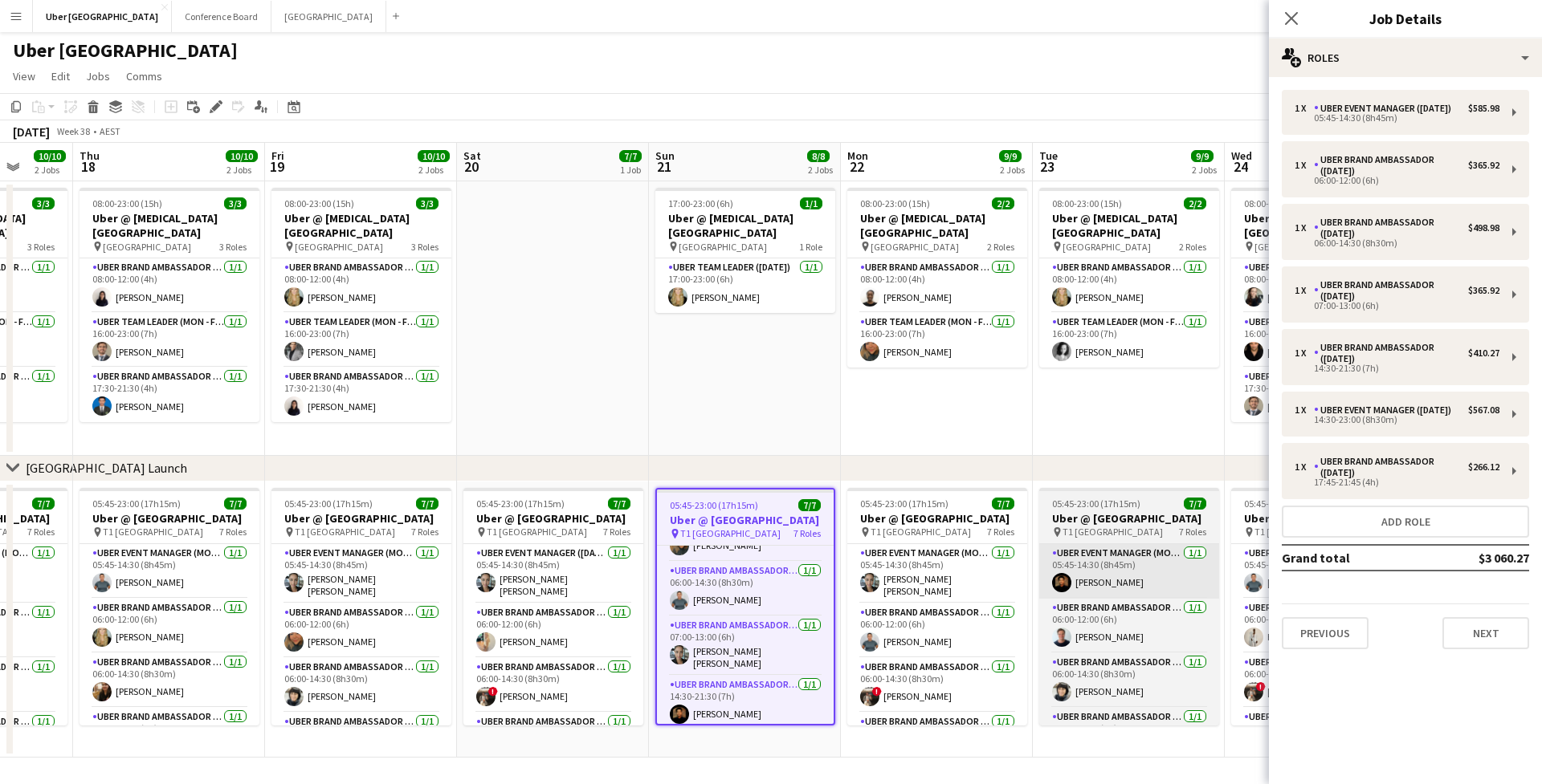
scroll to position [1, 0]
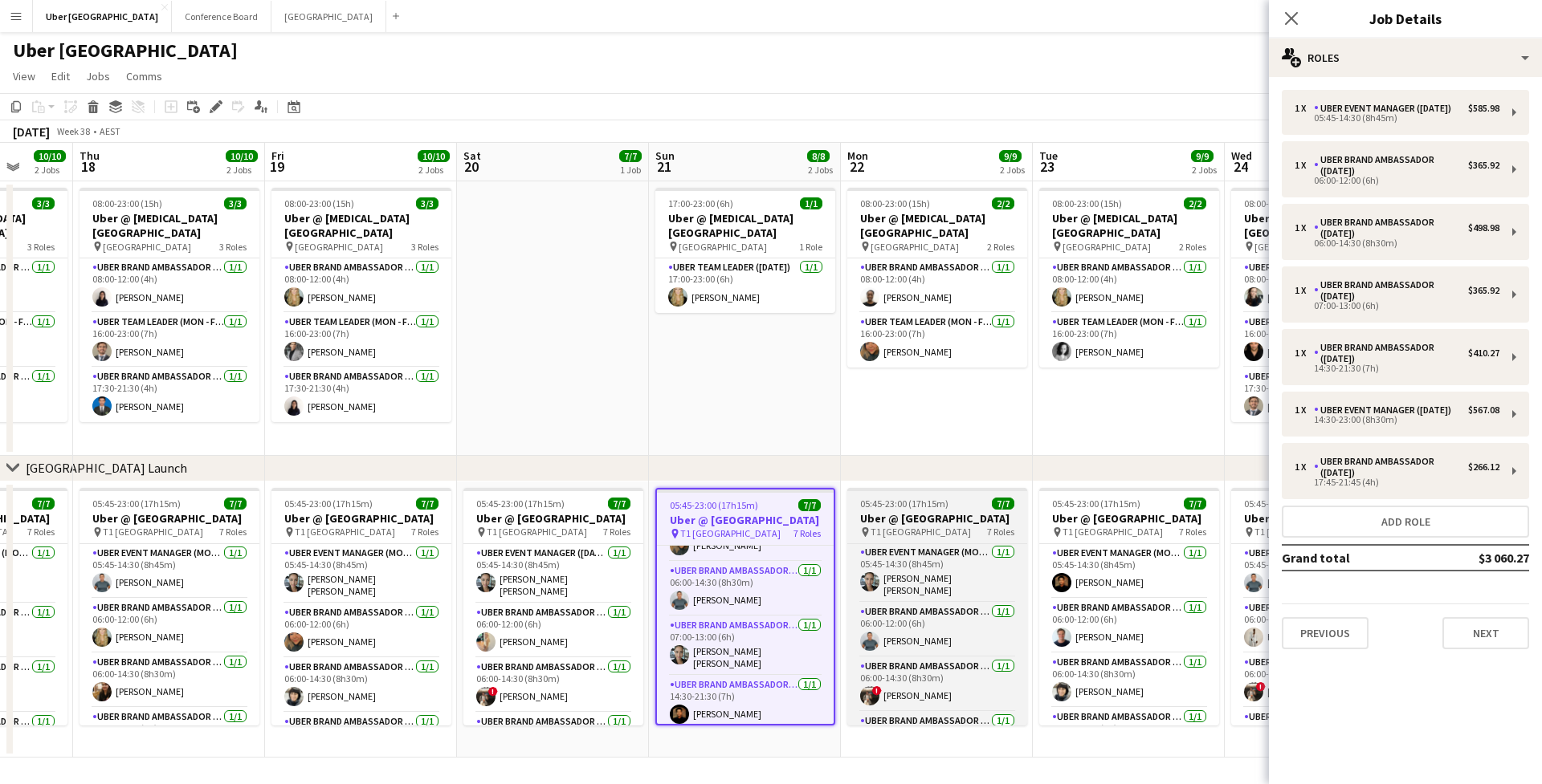
click at [946, 525] on h3 "Uber @ [GEOGRAPHIC_DATA]" at bounding box center [937, 519] width 180 height 15
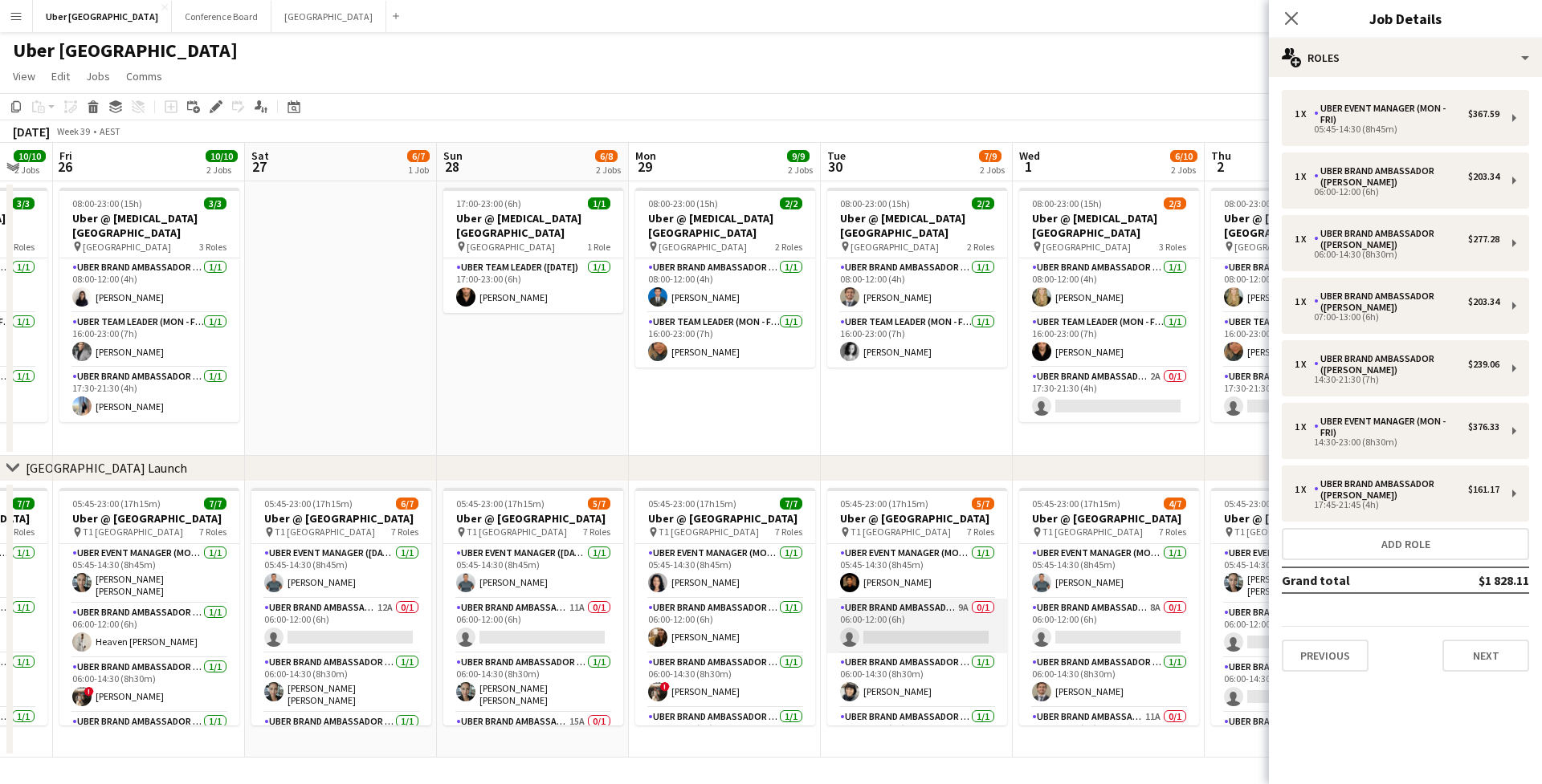
scroll to position [0, 0]
click at [894, 627] on app-card-role "UBER Brand Ambassador (Mon - Fri) 9A 0/1 06:00-12:00 (6h) single-neutral-actions" at bounding box center [916, 625] width 180 height 54
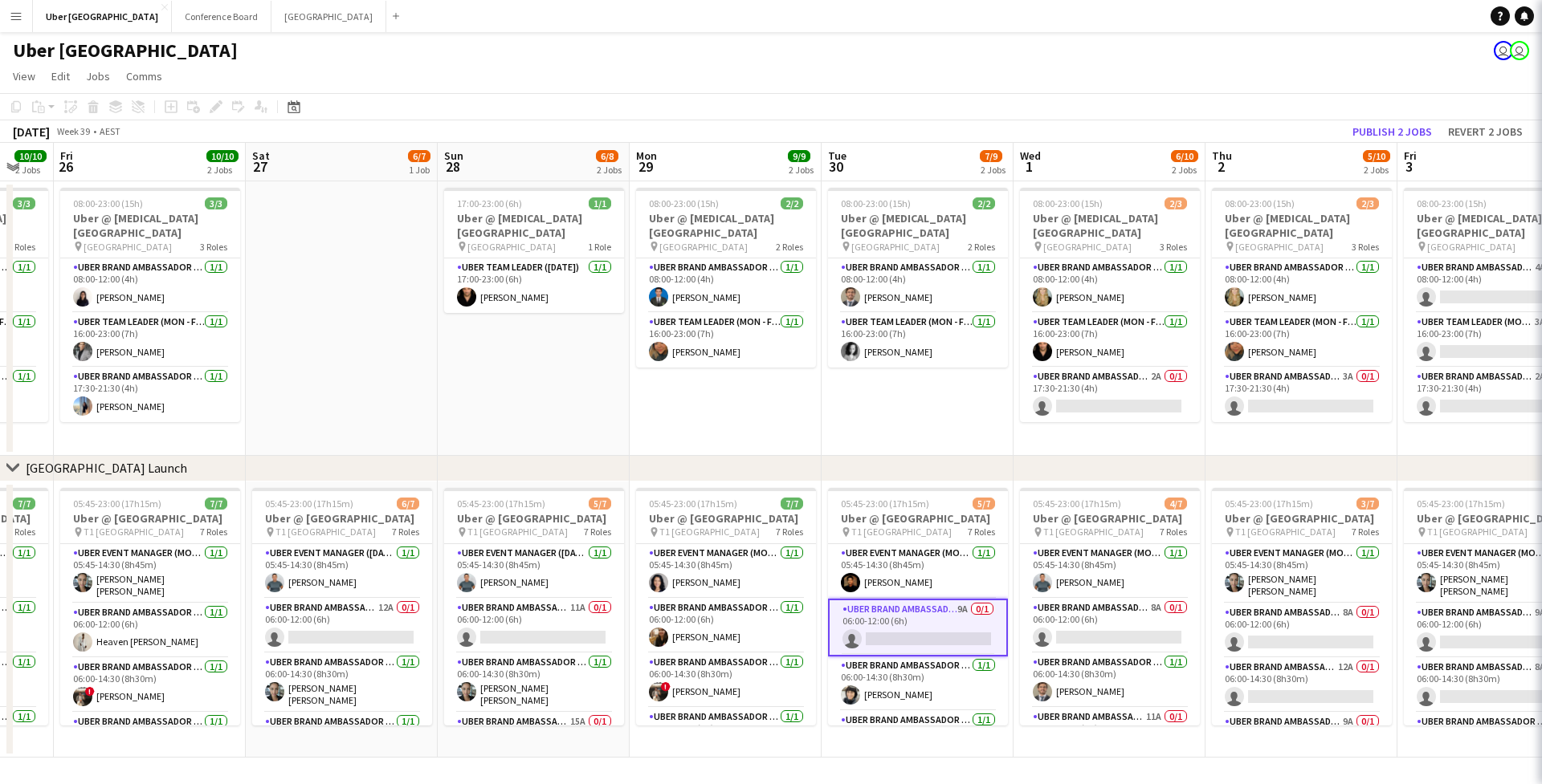
scroll to position [0, 711]
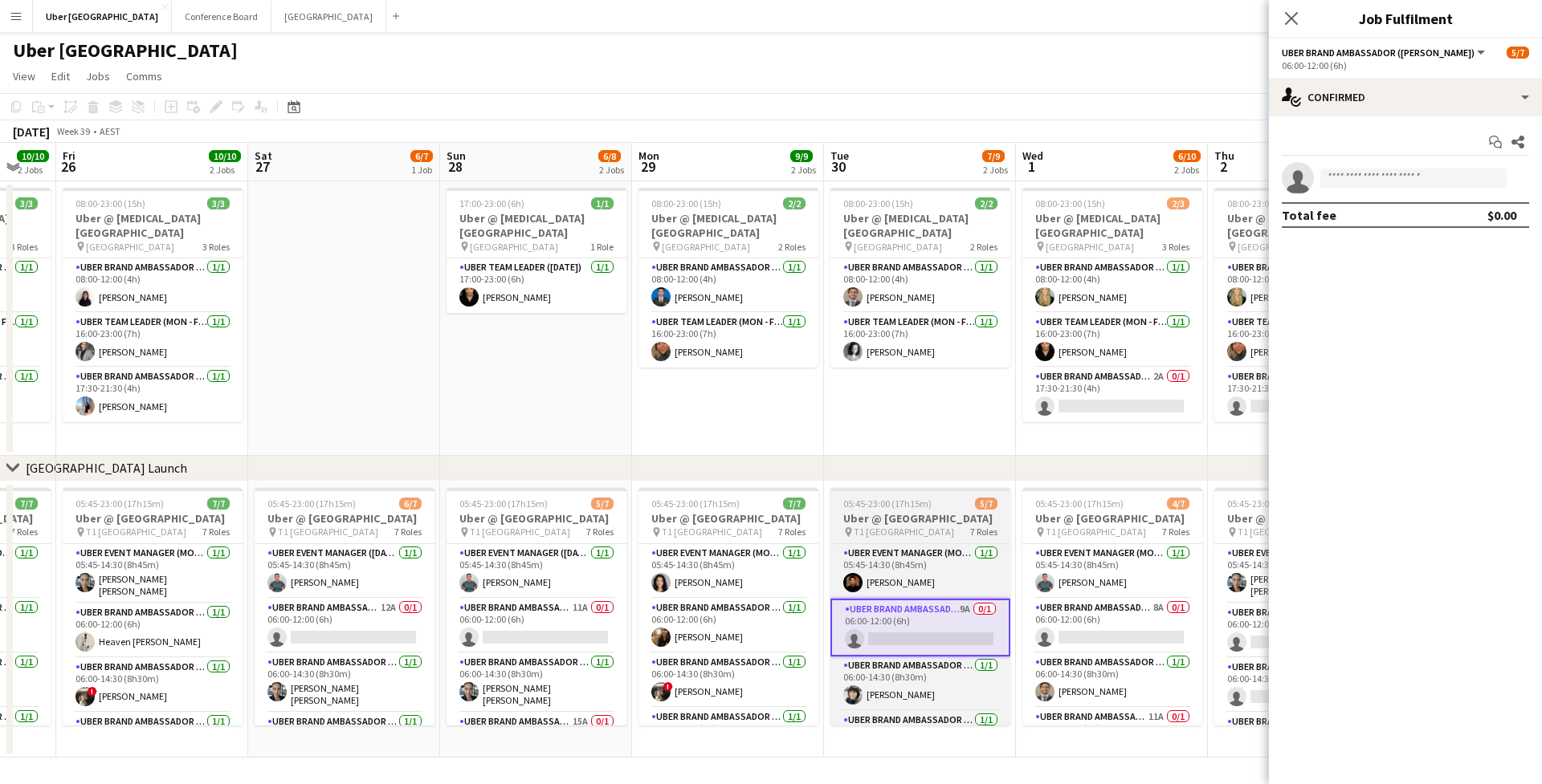
click at [883, 525] on h3 "Uber @ [GEOGRAPHIC_DATA]" at bounding box center [920, 519] width 180 height 15
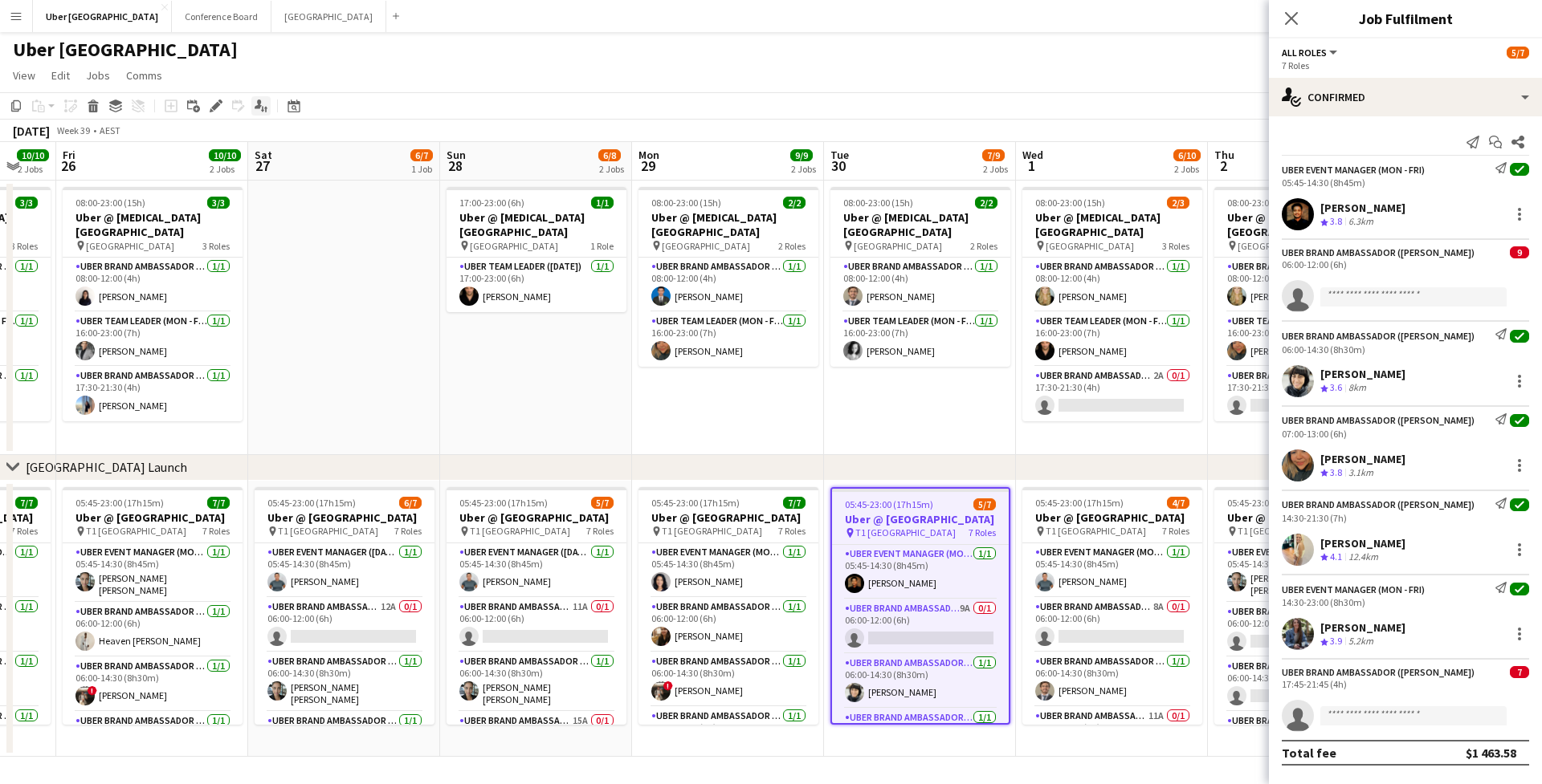
scroll to position [1, 0]
click at [216, 109] on icon "Edit" at bounding box center [216, 106] width 13 height 13
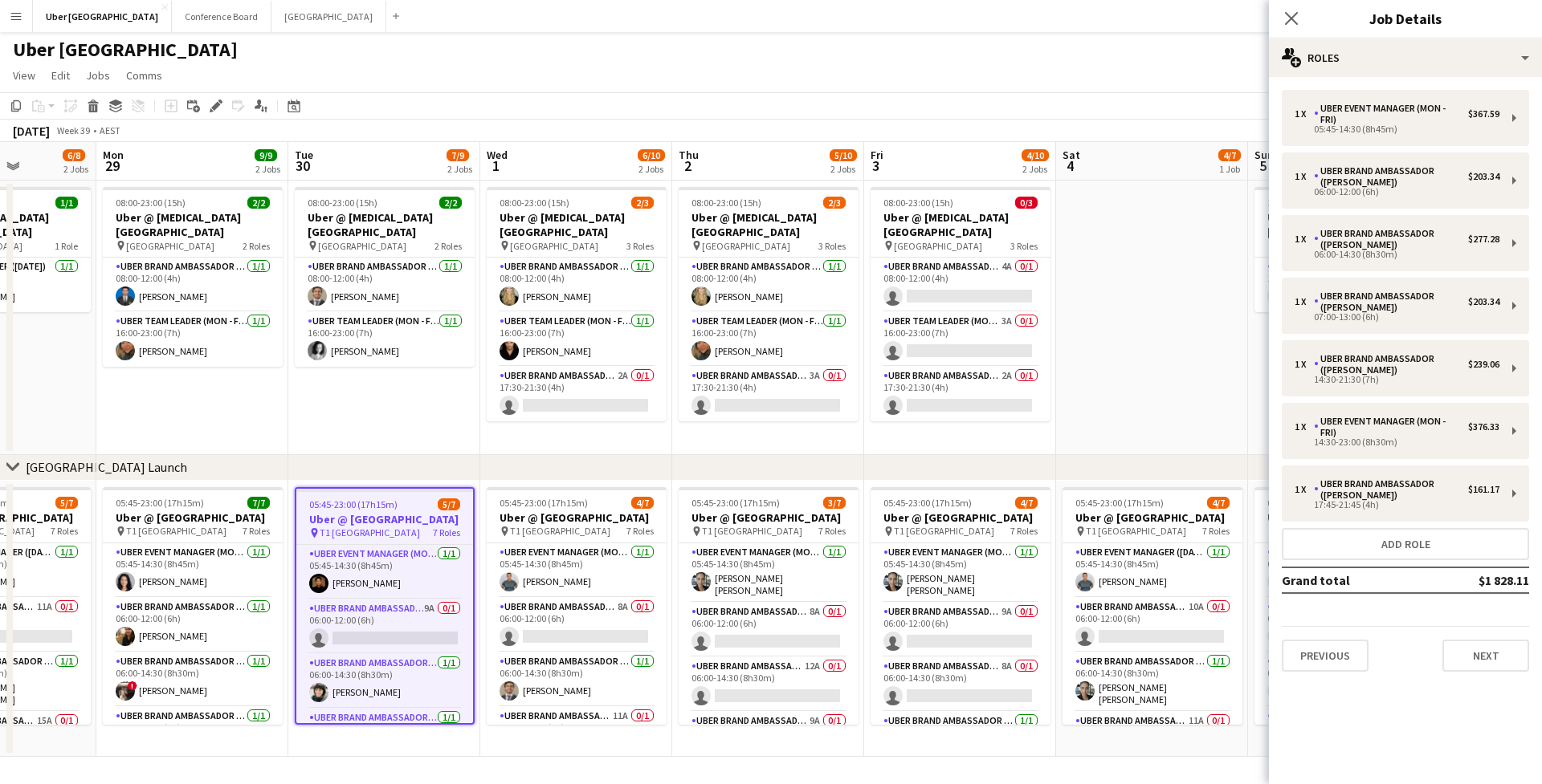
scroll to position [0, 483]
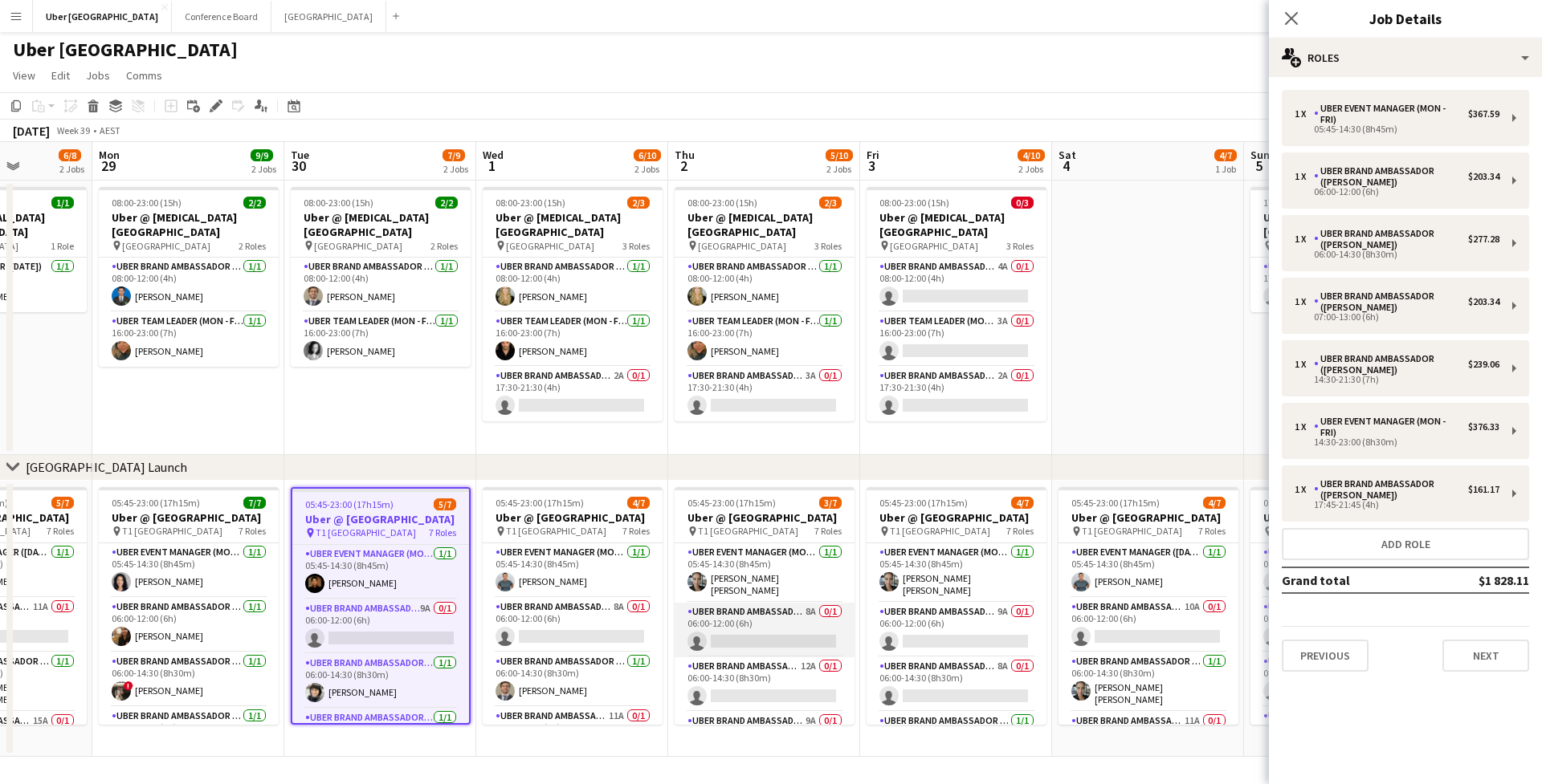
click at [748, 629] on app-card-role "UBER Brand Ambassador (Mon - Fri) 8A 0/1 06:00-12:00 (6h) single-neutral-actions" at bounding box center [764, 629] width 180 height 54
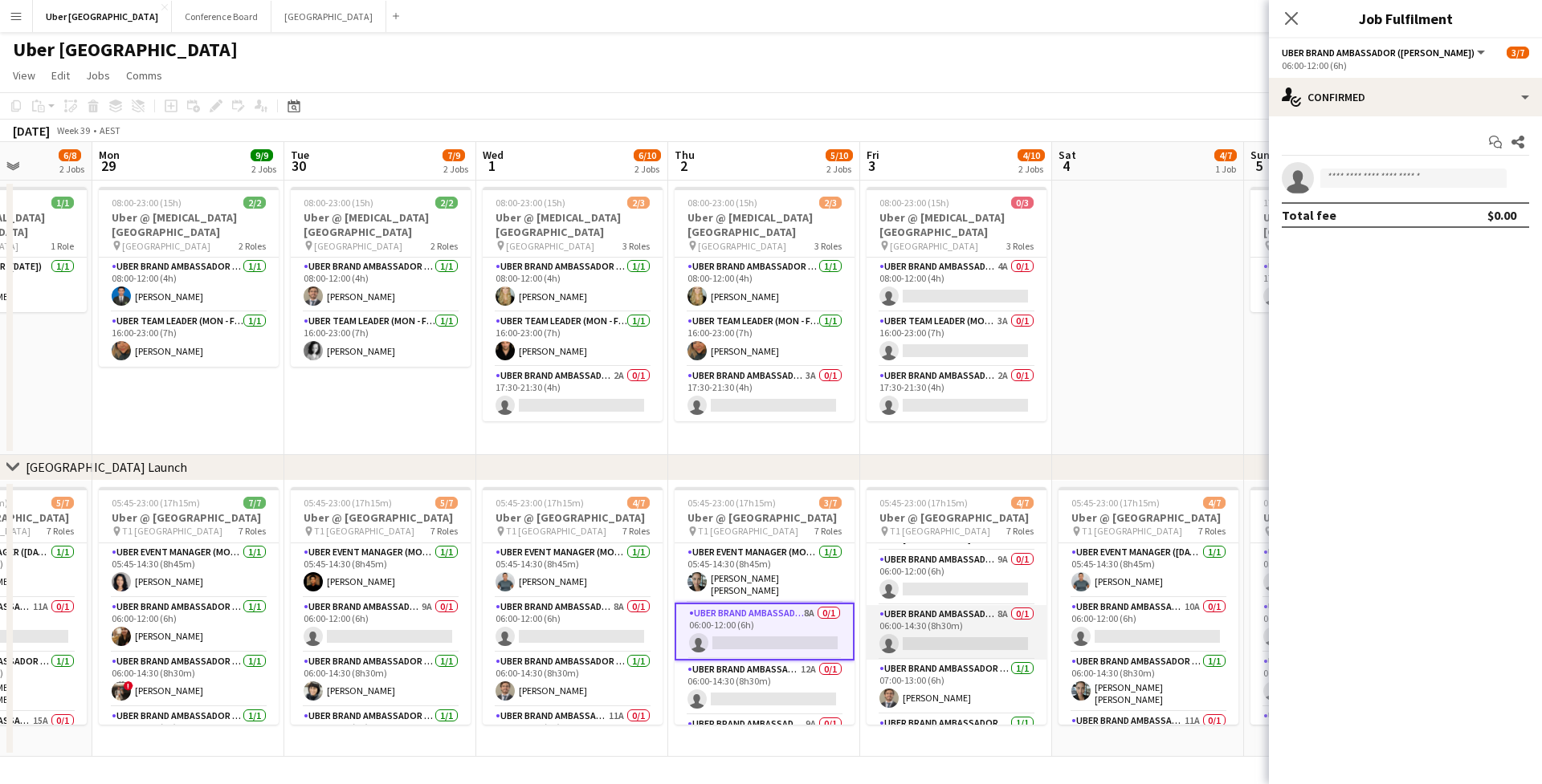
scroll to position [56, 0]
click at [891, 628] on app-card-role "UBER Brand Ambassador (Mon - Fri) 8A 0/1 06:00-14:30 (8h30m) single-neutral-act…" at bounding box center [956, 628] width 180 height 54
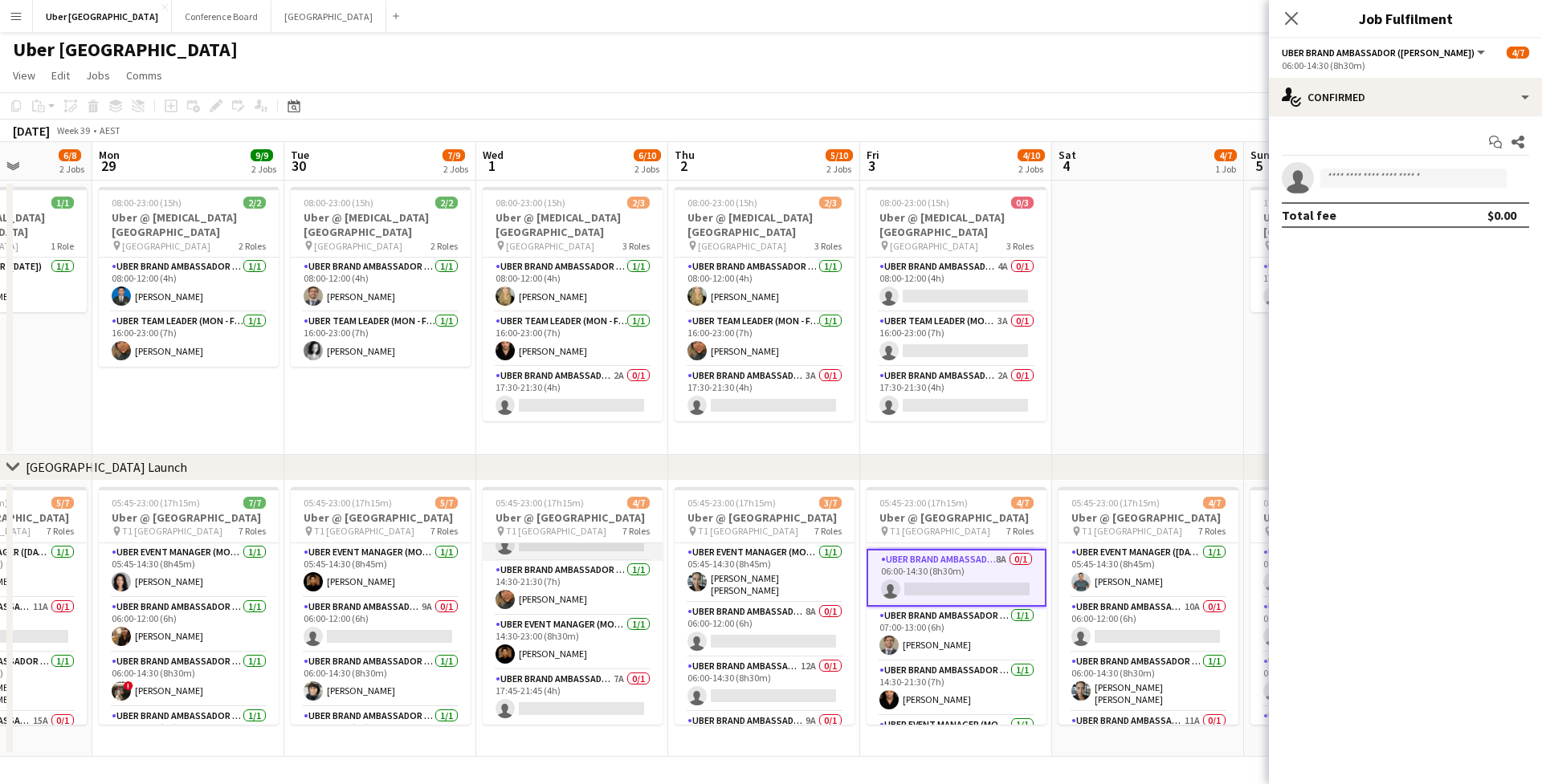
scroll to position [215, 0]
click at [551, 690] on app-card-role "UBER Brand Ambassador (Mon - Fri) 7A 0/1 17:45-21:45 (4h) single-neutral-actions" at bounding box center [572, 697] width 180 height 54
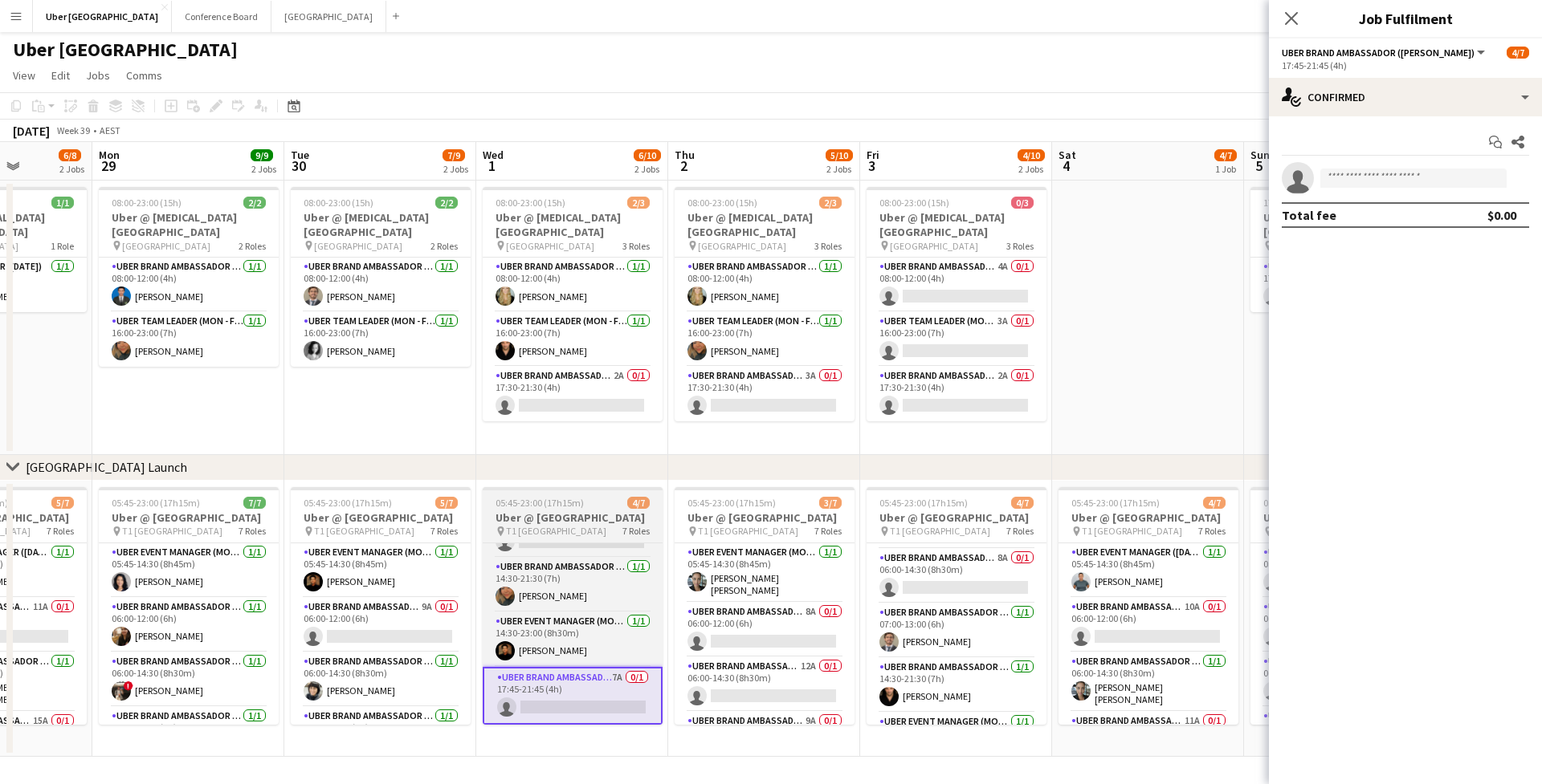
click at [559, 516] on h3 "Uber @ [GEOGRAPHIC_DATA]" at bounding box center [572, 518] width 180 height 15
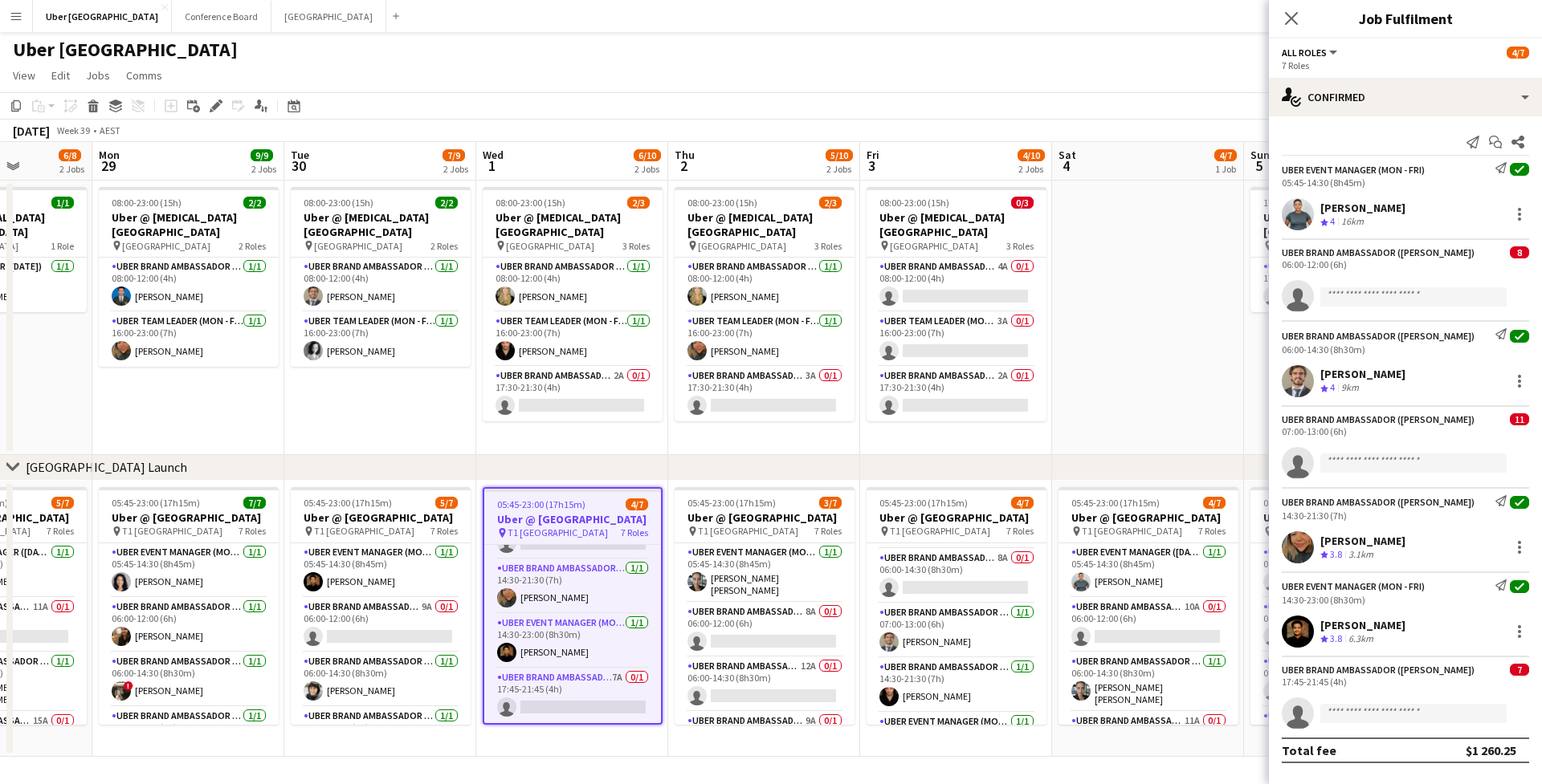
click at [219, 115] on app-toolbar "Copy Paste Paste Command V Paste with crew Command Shift V Paste linked Job [GE…" at bounding box center [771, 106] width 1542 height 28
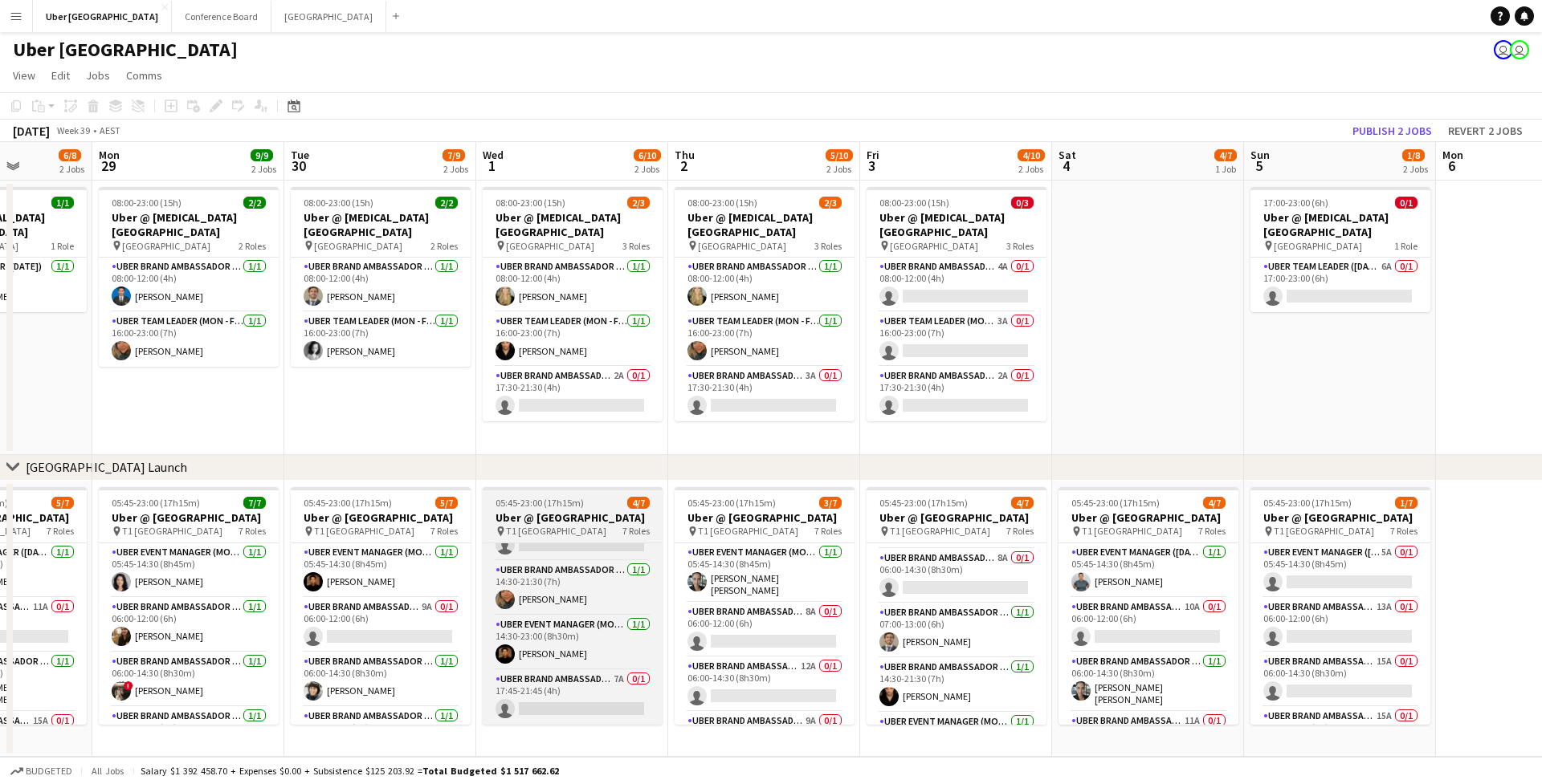
click at [564, 525] on h3 "Uber @ [GEOGRAPHIC_DATA]" at bounding box center [572, 518] width 180 height 15
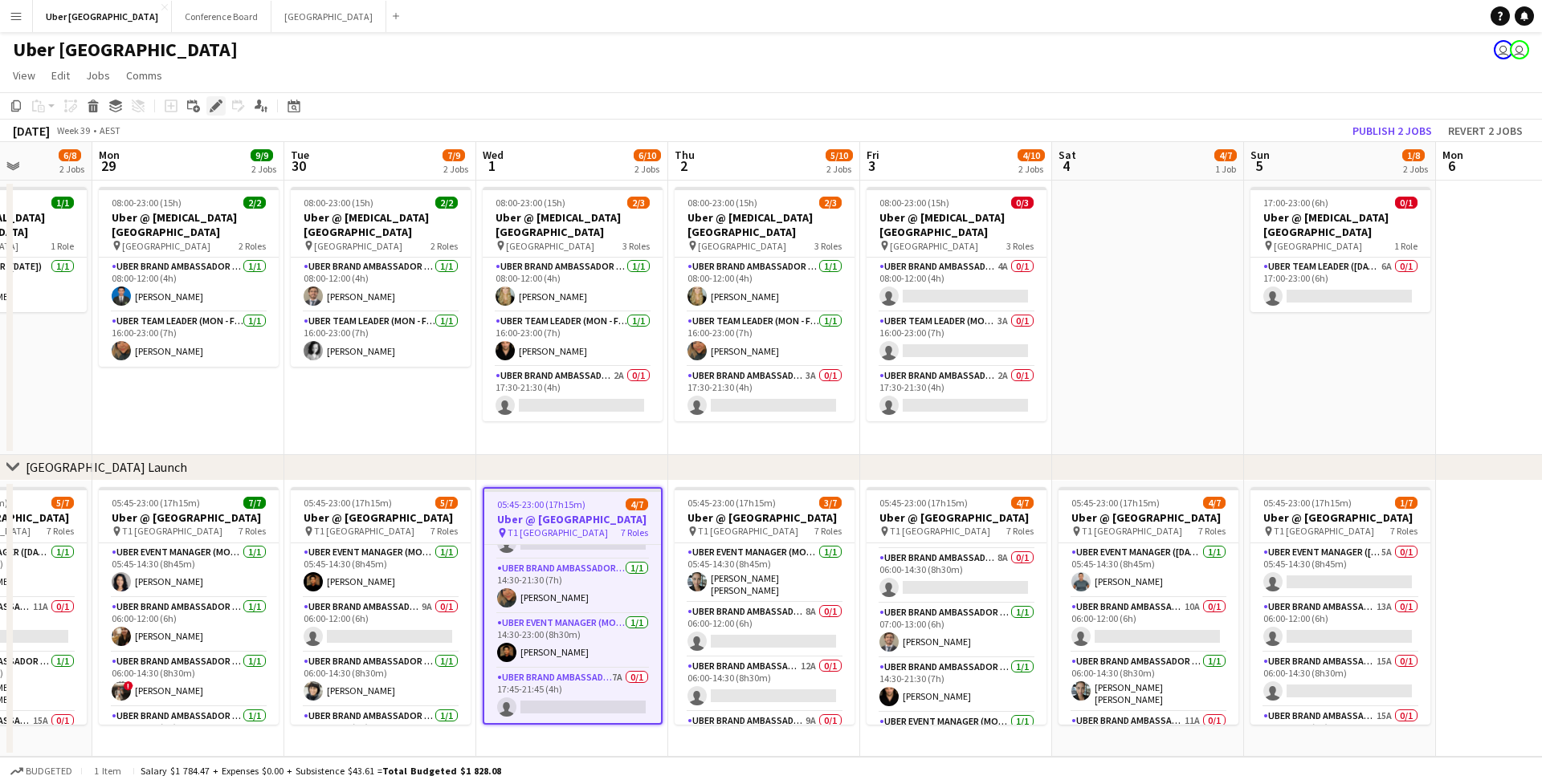
click at [216, 107] on icon at bounding box center [216, 106] width 9 height 9
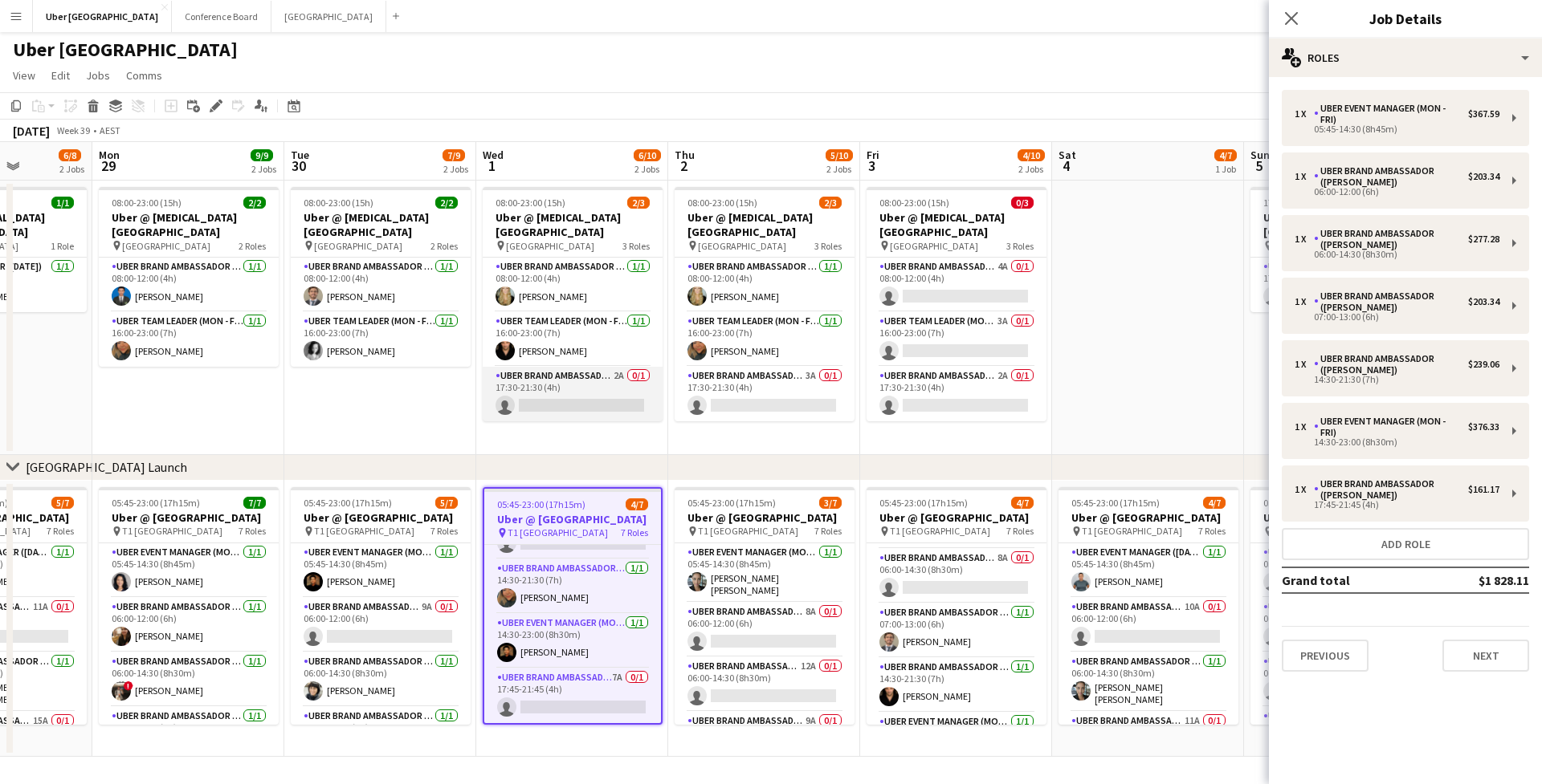
click at [537, 383] on app-card-role "UBER Brand Ambassador (Mon - Fri) 2A 0/1 17:30-21:30 (4h) single-neutral-actions" at bounding box center [572, 394] width 180 height 54
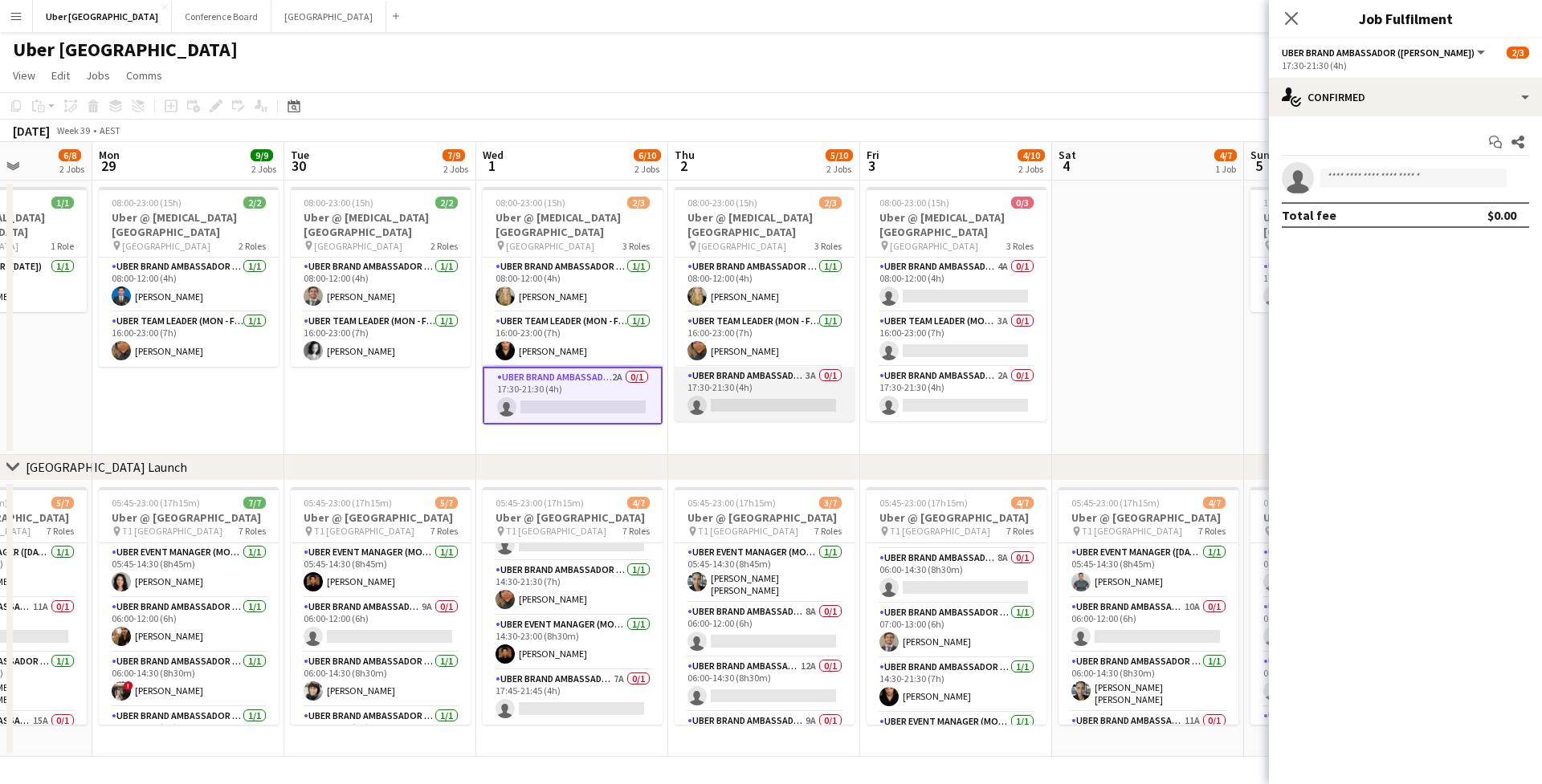
click at [722, 394] on app-card-role "UBER Brand Ambassador (Mon - Fri) 3A 0/1 17:30-21:30 (4h) single-neutral-actions" at bounding box center [764, 394] width 180 height 54
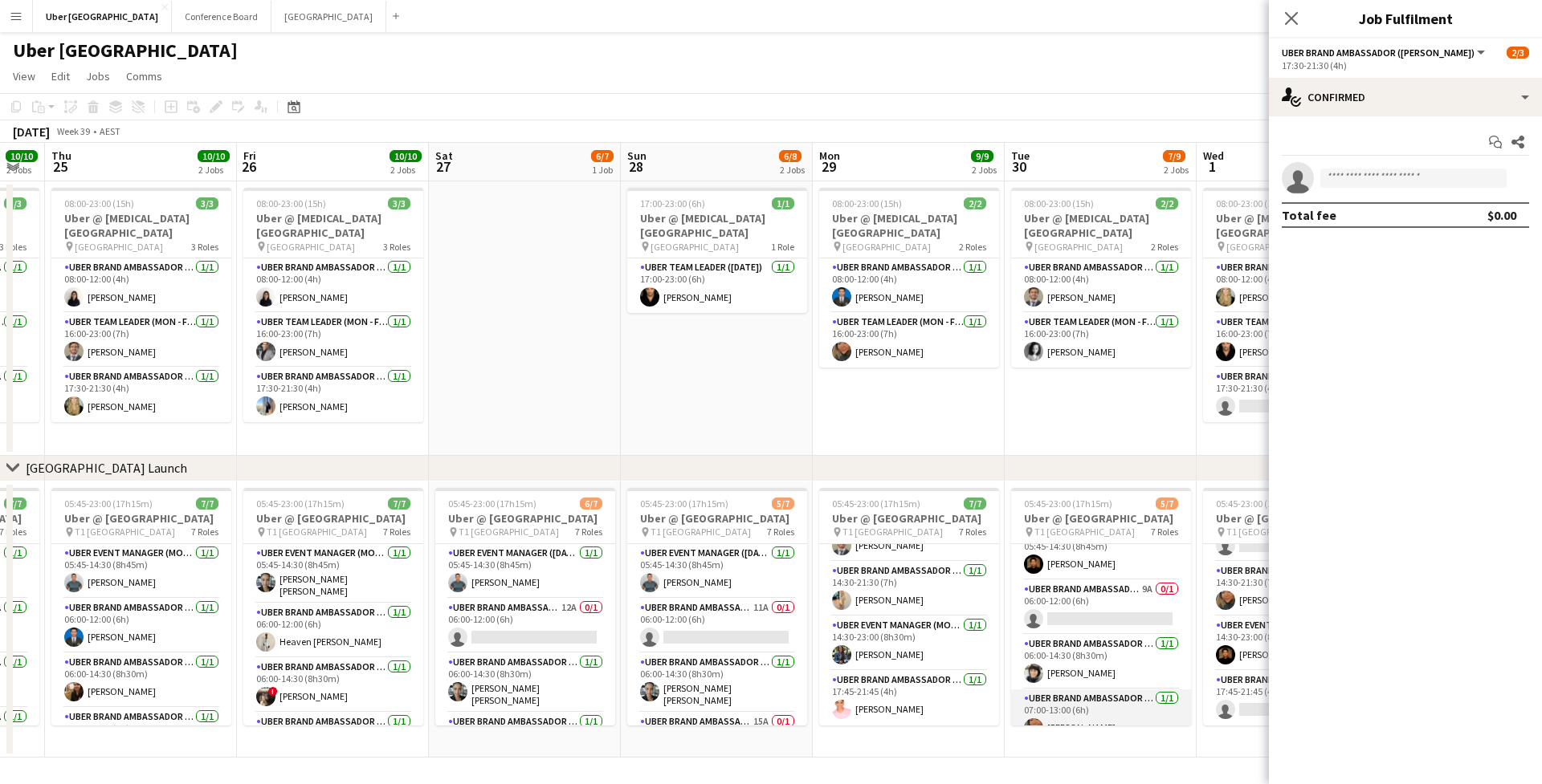
scroll to position [14, 0]
click at [1054, 616] on app-card-role "UBER Brand Ambassador (Mon - Fri) 9A 0/1 06:00-12:00 (6h) single-neutral-actions" at bounding box center [1100, 612] width 180 height 54
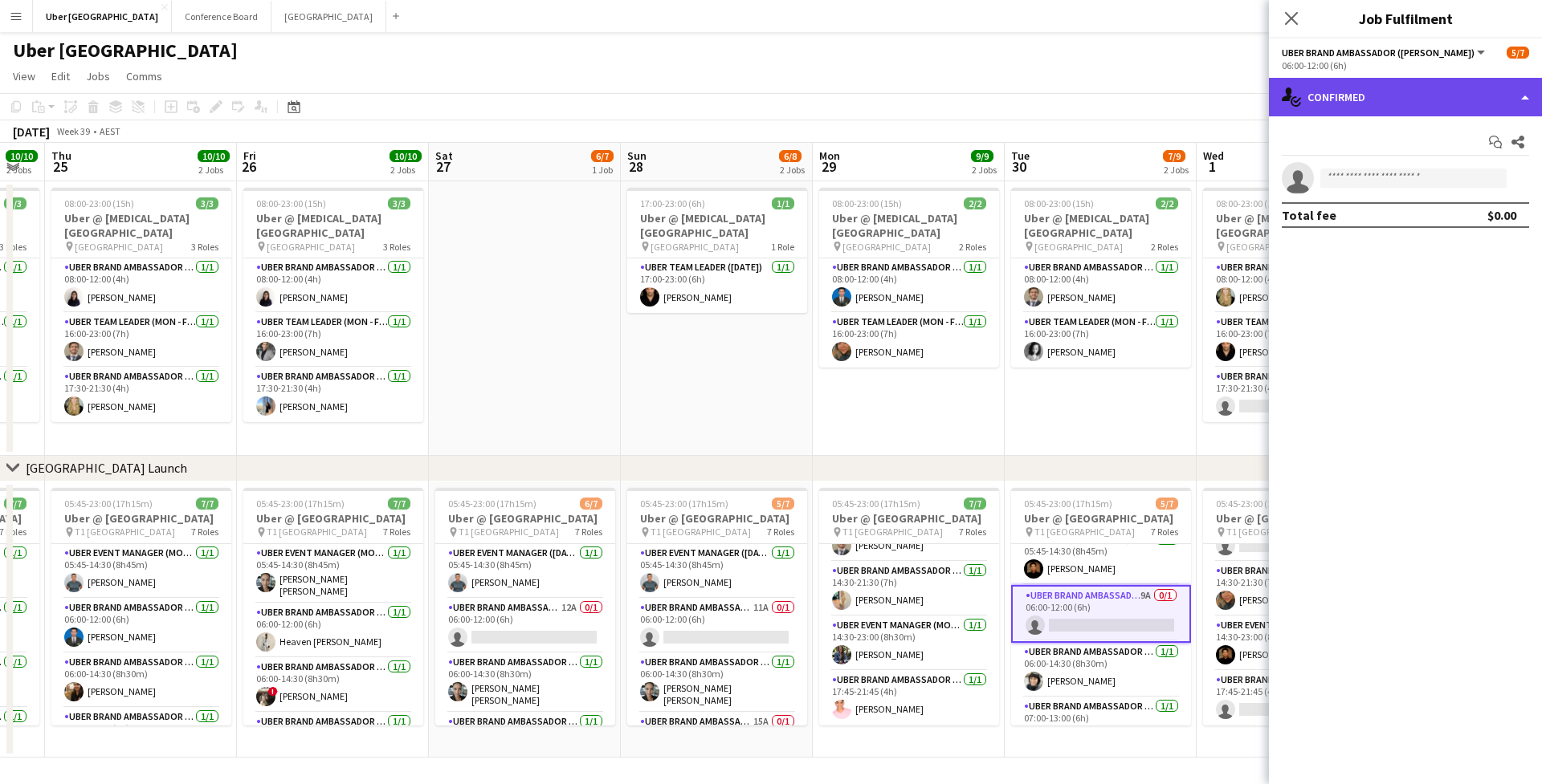
click at [1330, 105] on div "single-neutral-actions-check-2 Confirmed" at bounding box center [1405, 97] width 273 height 38
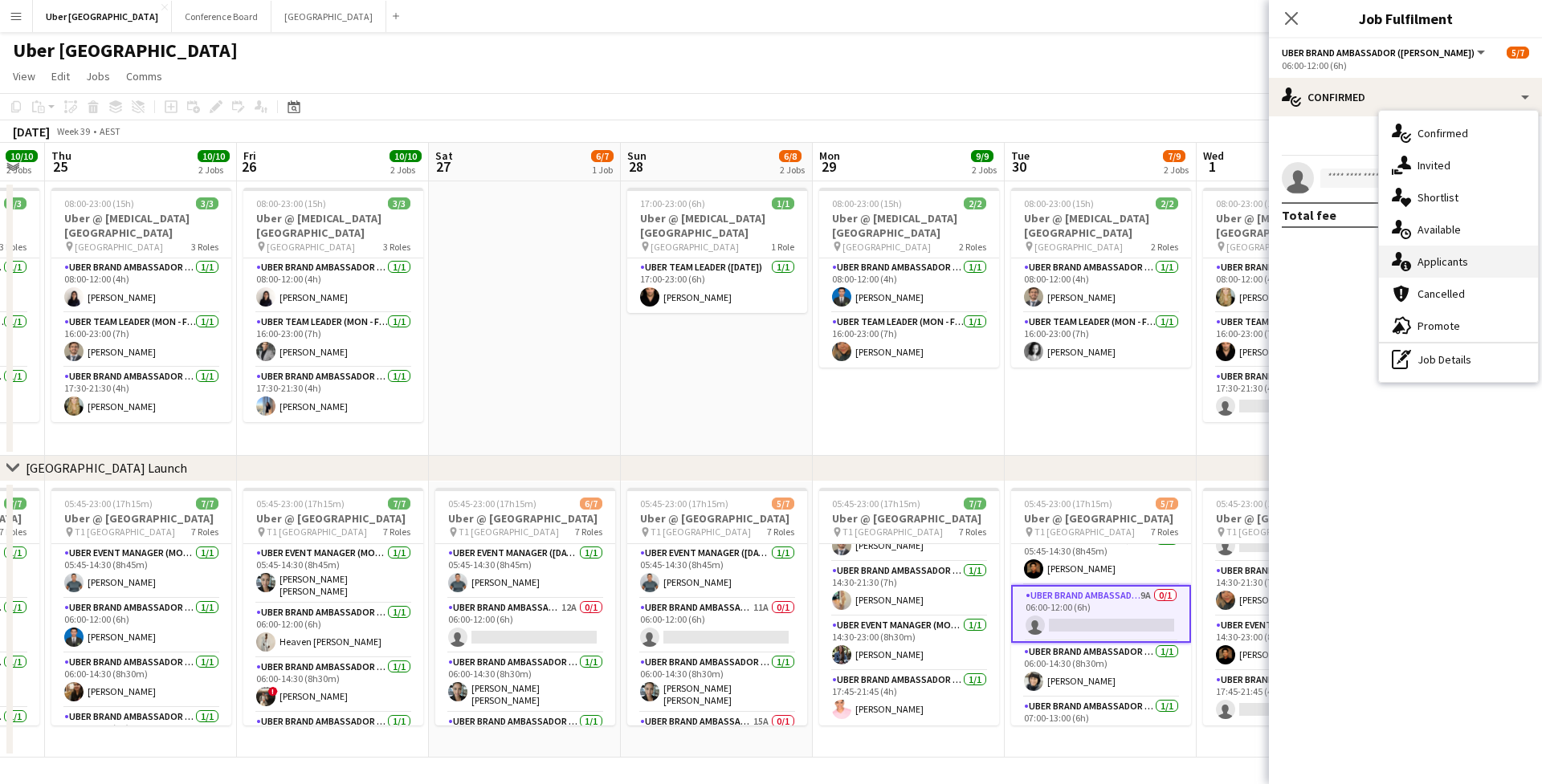
click at [1418, 255] on div "single-neutral-actions-information Applicants" at bounding box center [1457, 261] width 159 height 32
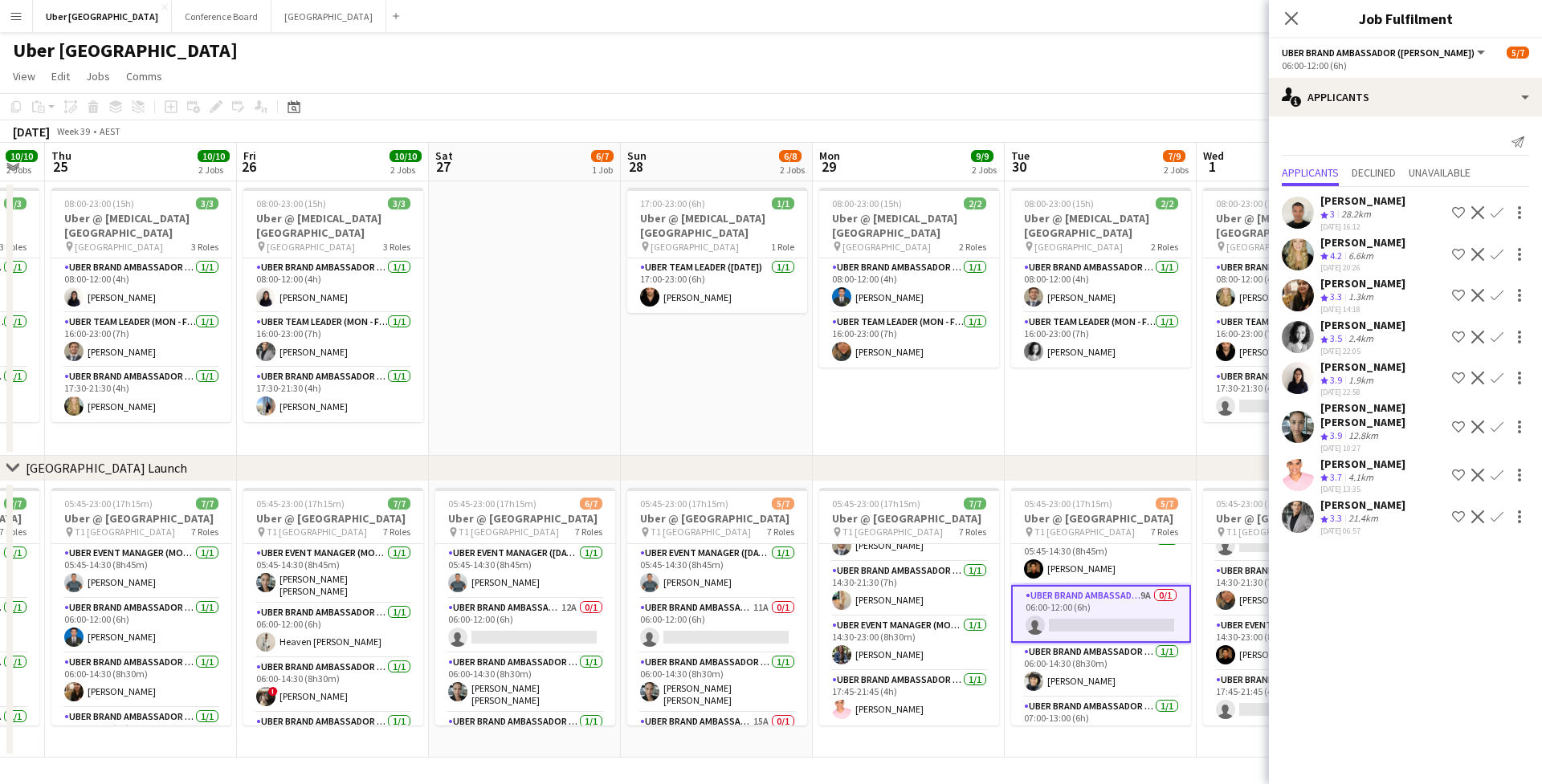
click at [1059, 447] on app-date-cell "08:00-23:00 (15h) 2/2 Uber @ [MEDICAL_DATA][GEOGRAPHIC_DATA] pin Sydney Airport…" at bounding box center [1100, 318] width 192 height 274
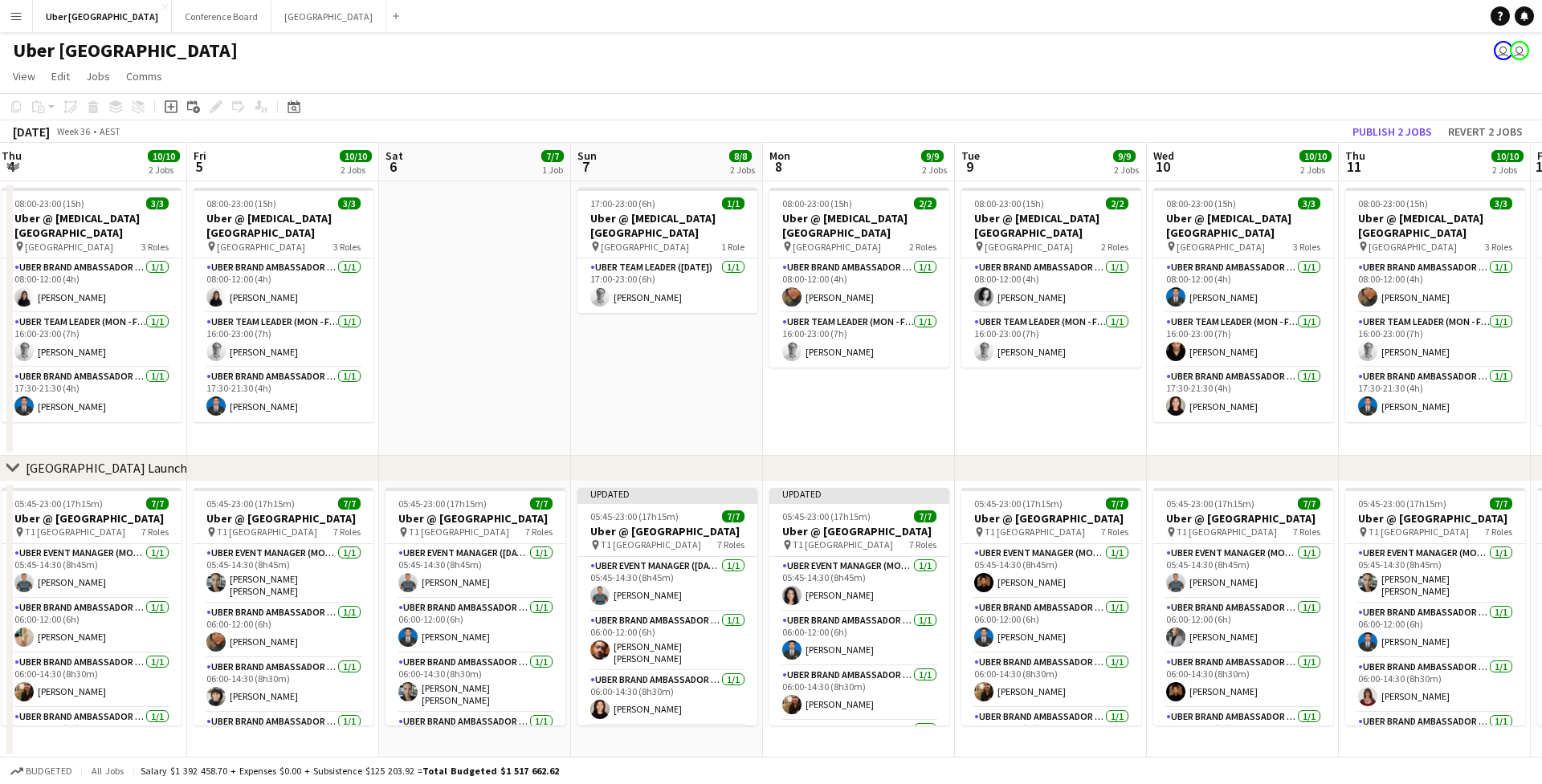
scroll to position [0, 463]
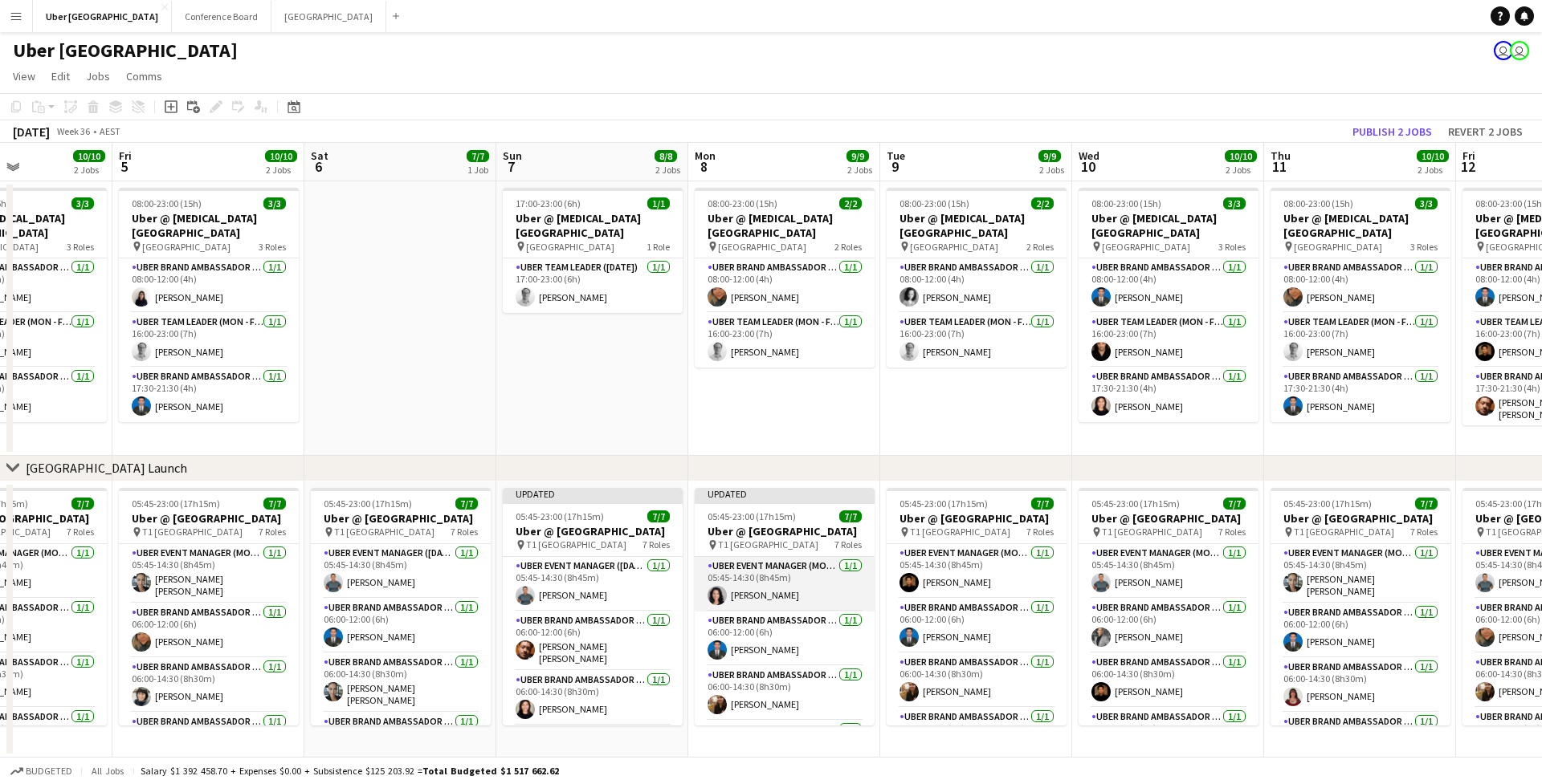
click at [767, 578] on app-card-role "UBER Event Manager (Mon - Fri) [DATE] 05:45-14:30 (8h45m) [PERSON_NAME]" at bounding box center [784, 584] width 180 height 54
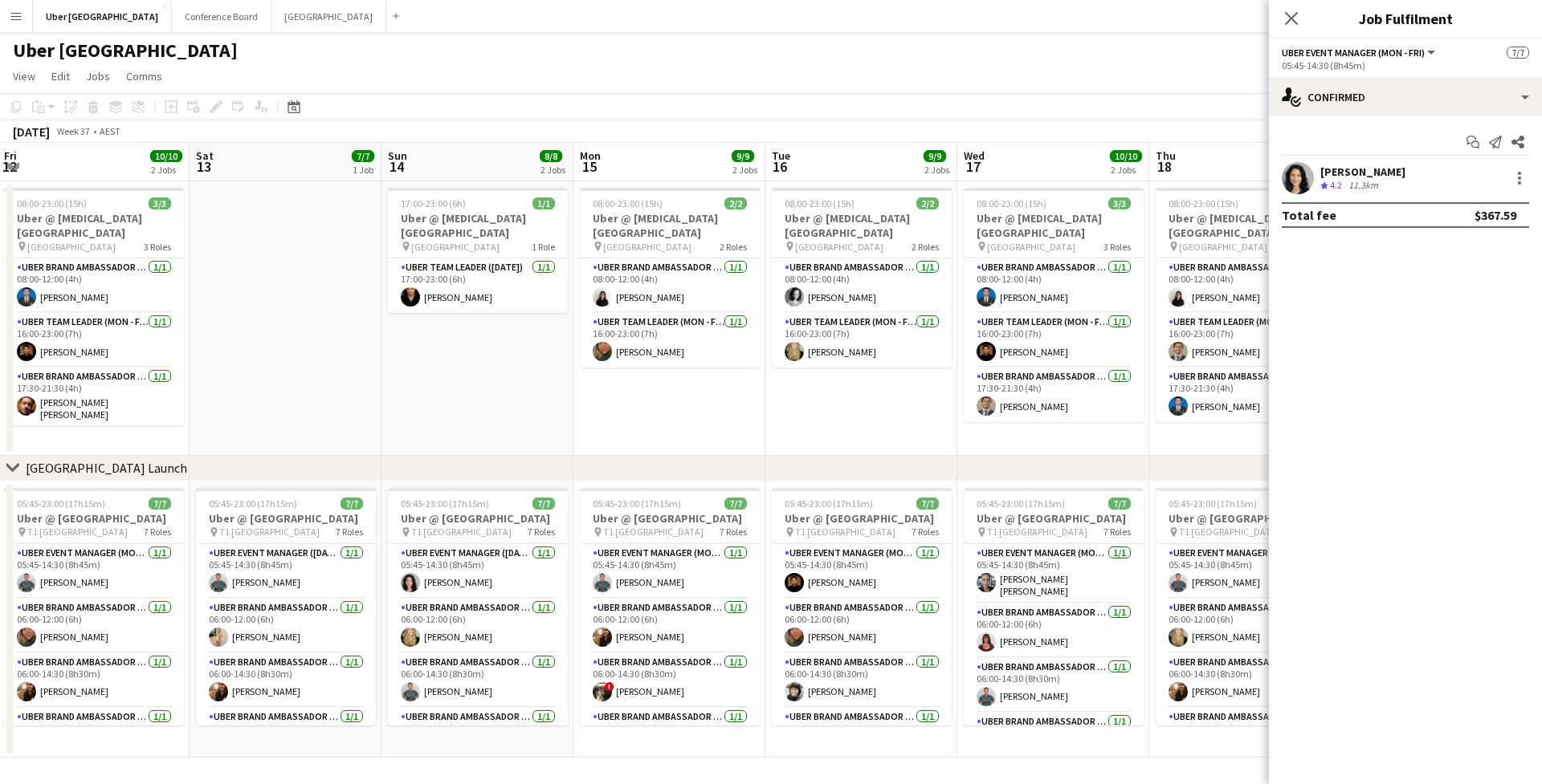
scroll to position [0, 495]
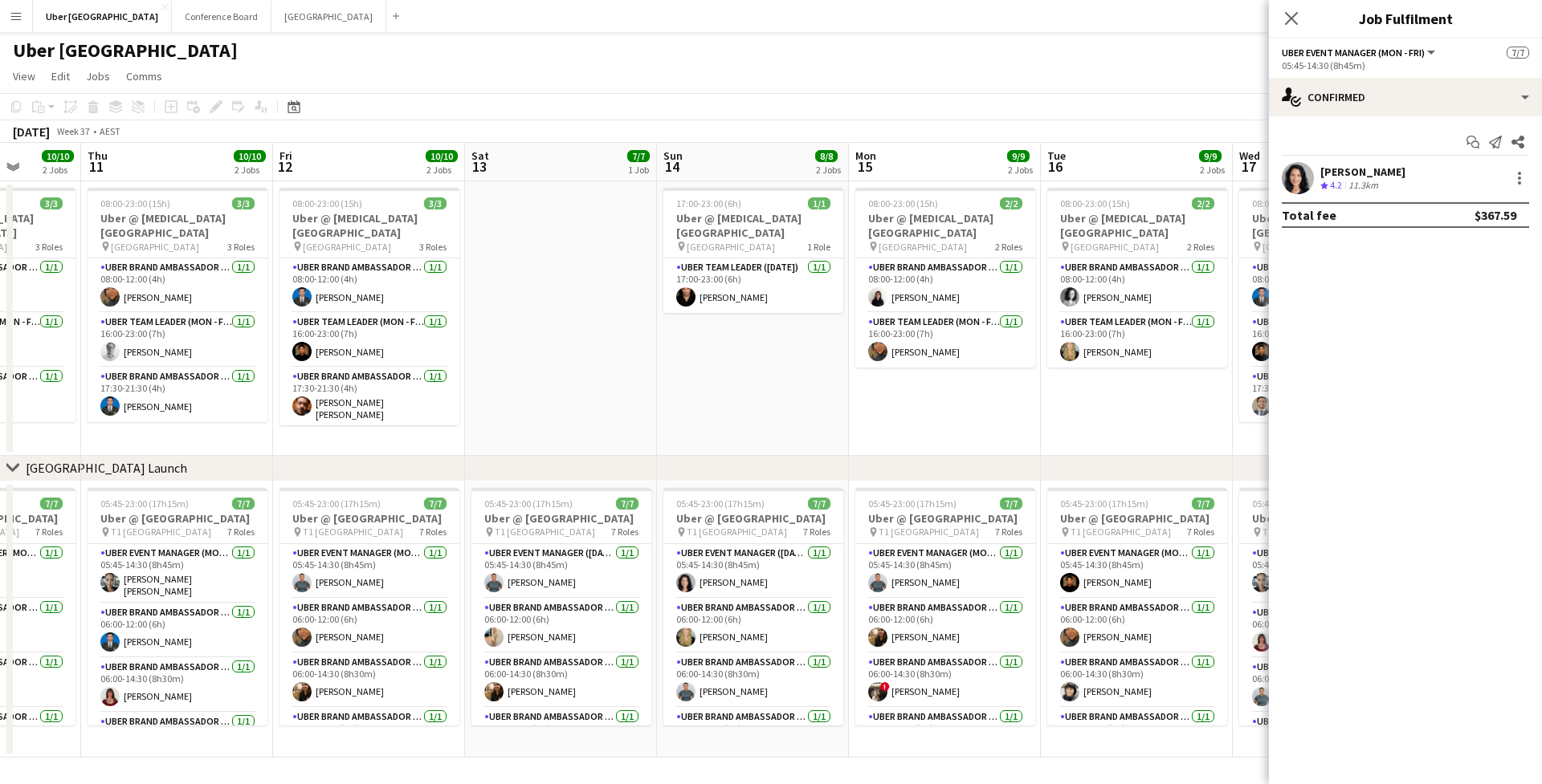
click at [1003, 44] on div "Uber [GEOGRAPHIC_DATA] user user" at bounding box center [771, 46] width 1542 height 30
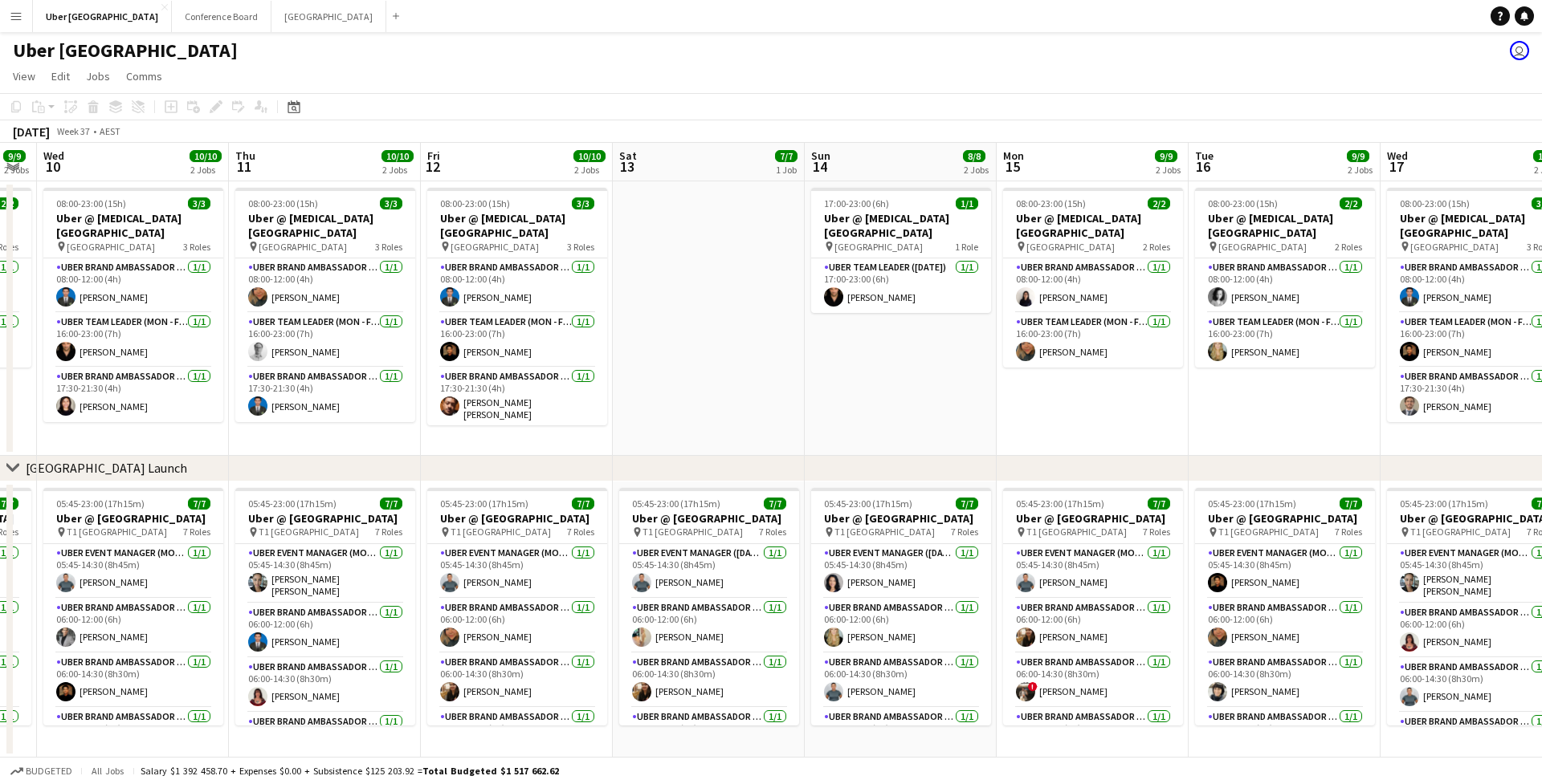
scroll to position [0, 347]
